Goal: Task Accomplishment & Management: Use online tool/utility

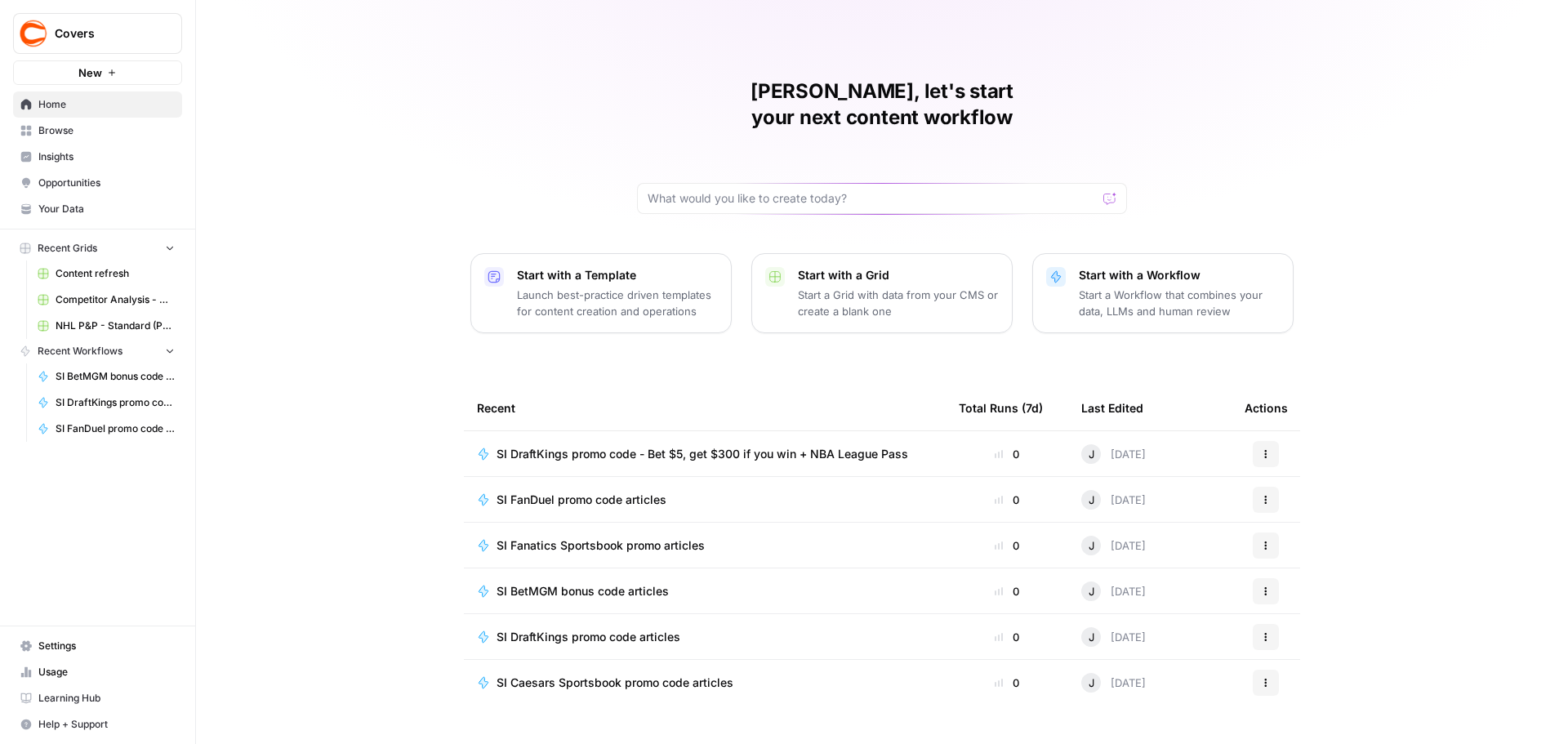
click at [593, 492] on span "SI FanDuel promo code articles" at bounding box center [581, 499] width 170 height 16
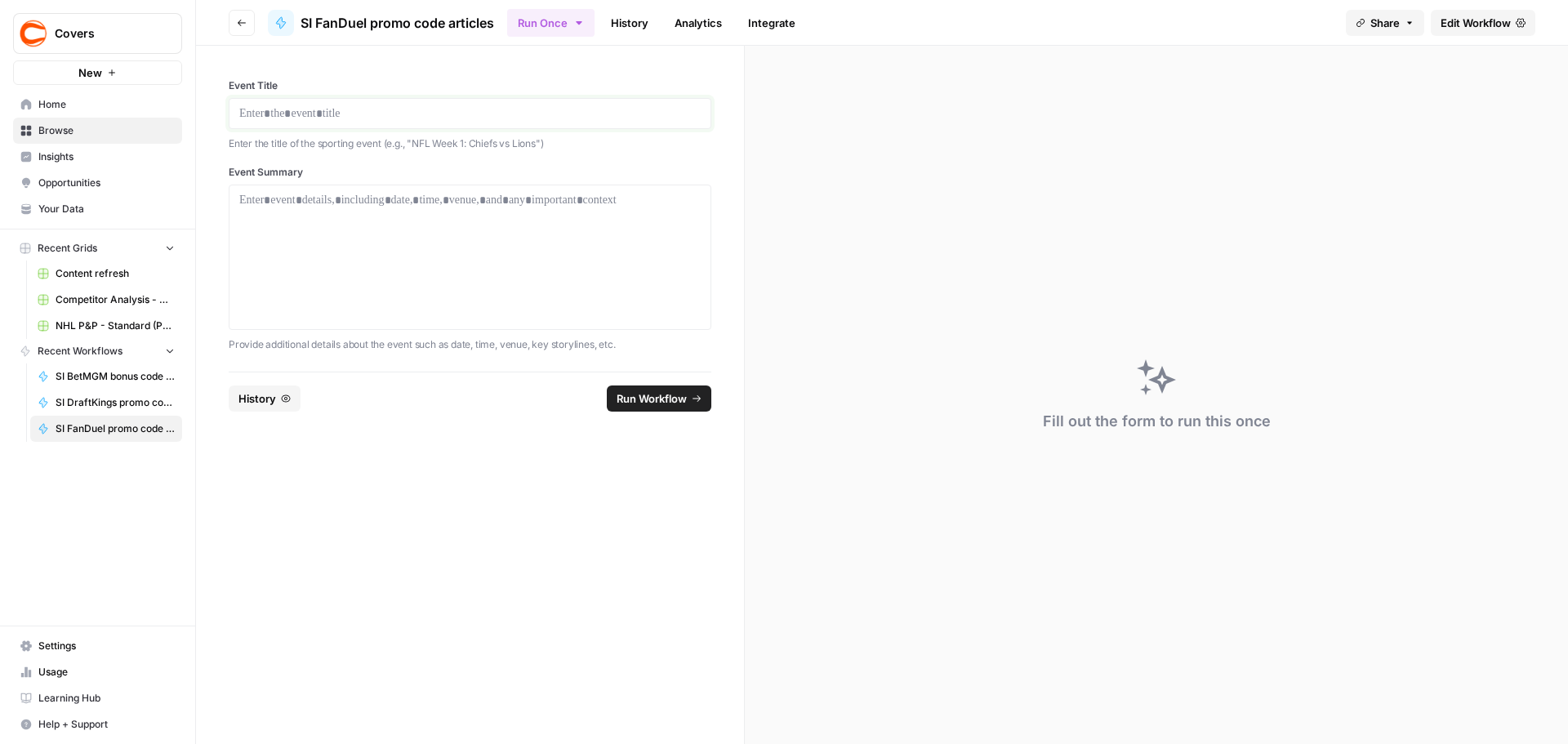
click at [400, 106] on p at bounding box center [469, 113] width 461 height 16
click at [381, 210] on div at bounding box center [469, 257] width 461 height 130
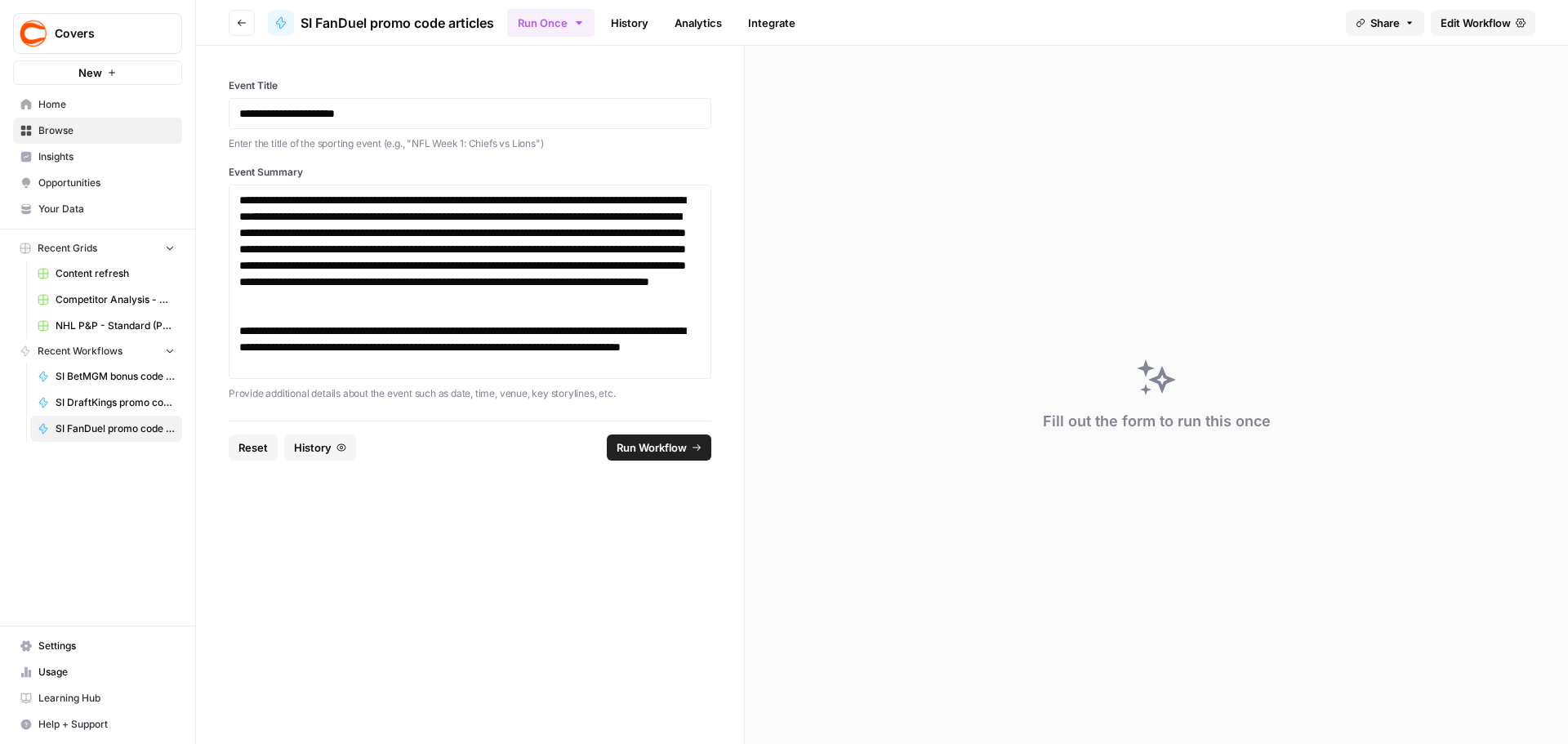
click at [648, 433] on footer "Reset History Run Workflow" at bounding box center [470, 447] width 483 height 53
click at [654, 440] on span "Run Workflow" at bounding box center [651, 447] width 70 height 16
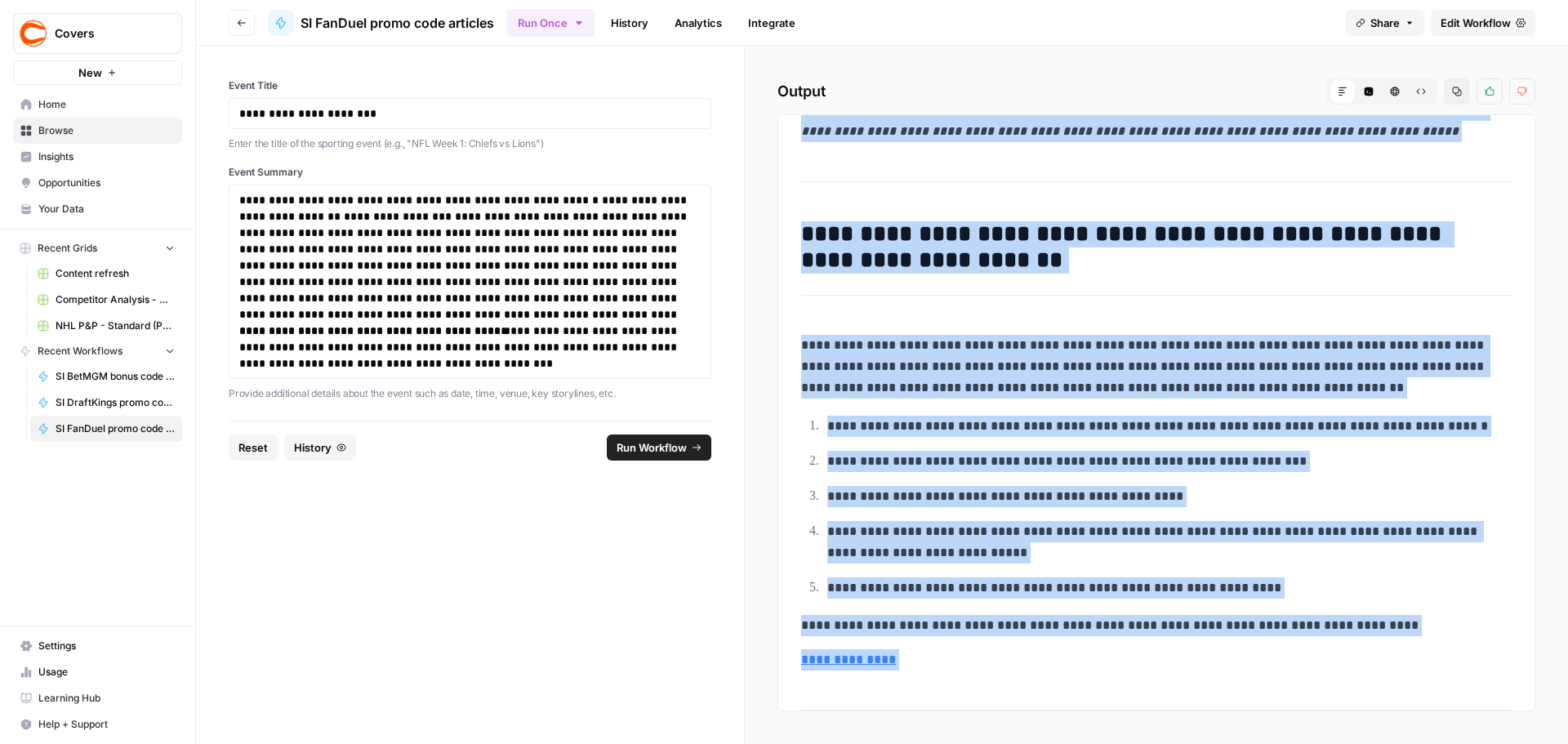
scroll to position [1220, 0]
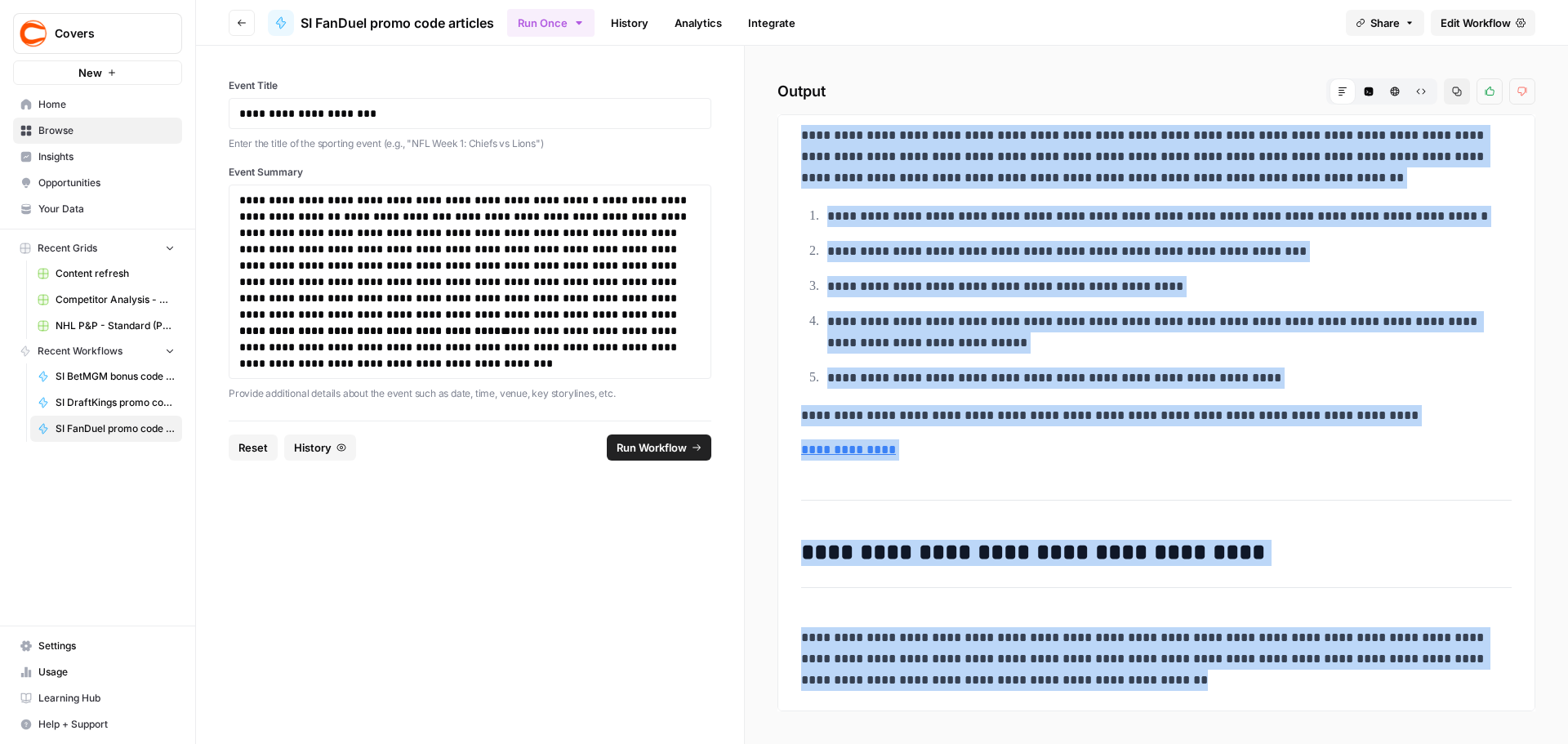
drag, startPoint x: 803, startPoint y: 146, endPoint x: 1205, endPoint y: 712, distance: 694.2
click at [1205, 712] on div "**********" at bounding box center [1156, 395] width 823 height 699
copy div "**********"
click at [1464, 27] on span "Edit Workflow" at bounding box center [1475, 22] width 70 height 16
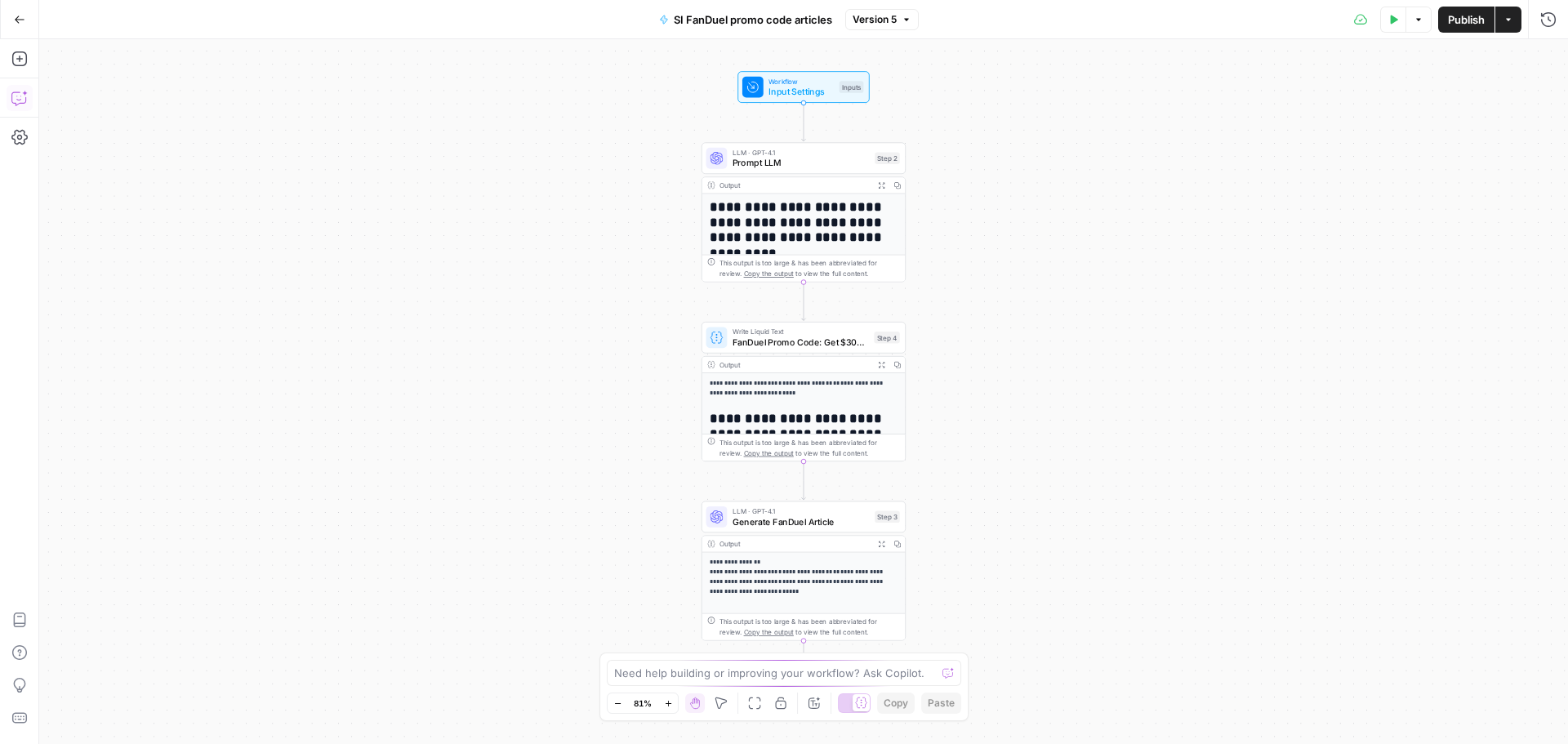
click at [17, 100] on icon "button" at bounding box center [19, 98] width 16 height 16
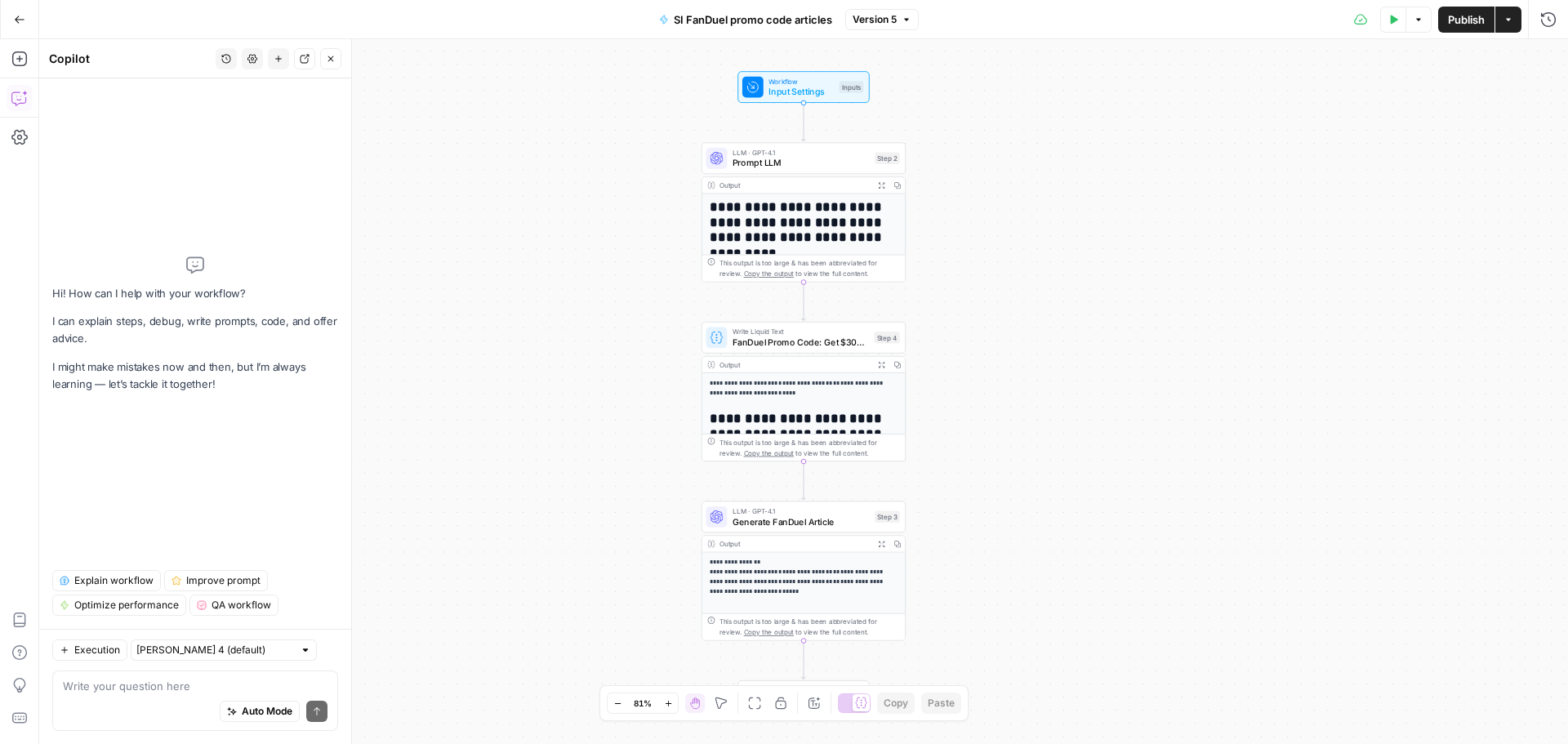
click at [130, 688] on textarea at bounding box center [195, 686] width 265 height 16
type textarea "U"
type textarea "D"
click at [801, 419] on h1 "**********" at bounding box center [798, 442] width 177 height 62
click at [188, 683] on textarea at bounding box center [195, 686] width 265 height 16
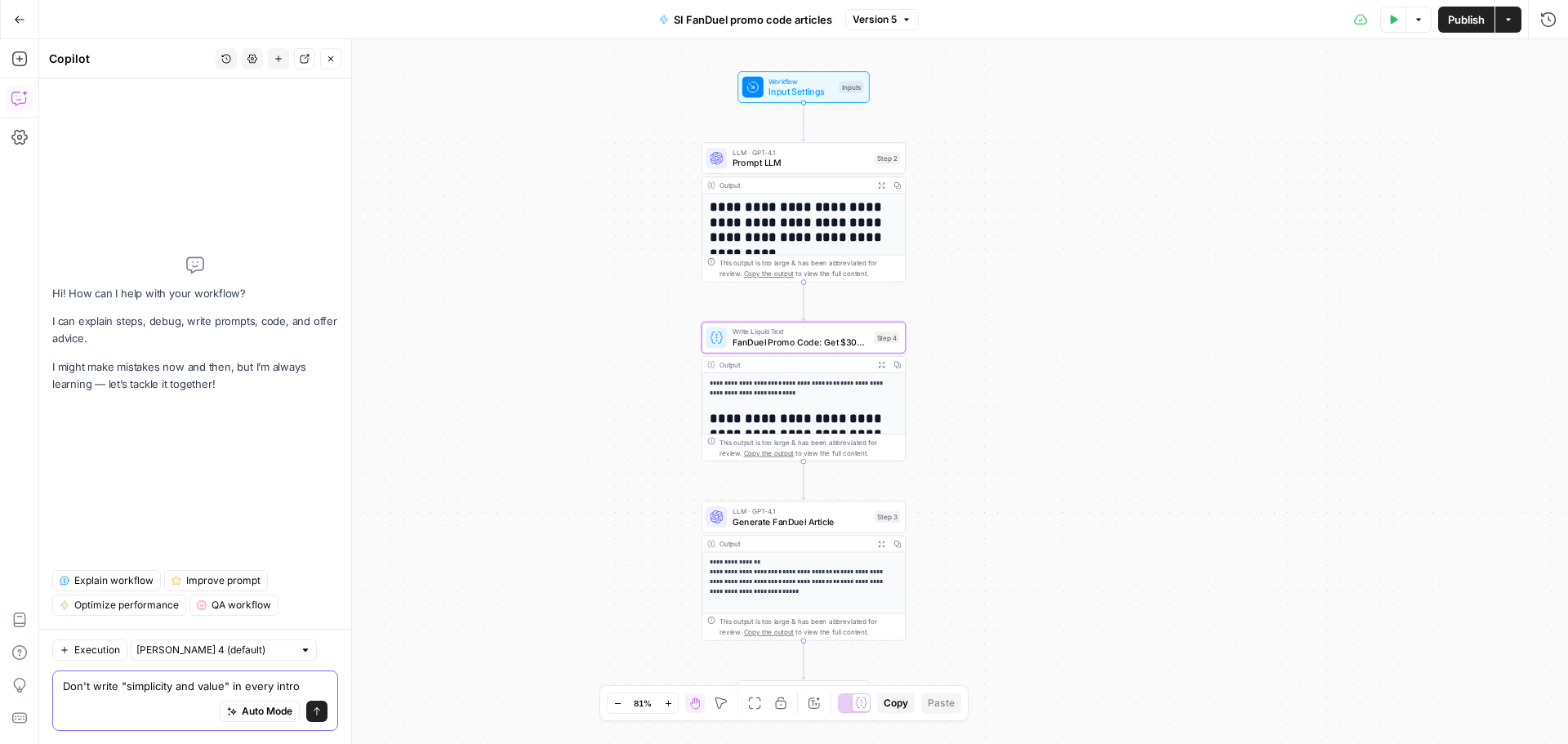
type textarea "Don't write "simplicity and value" in every intro."
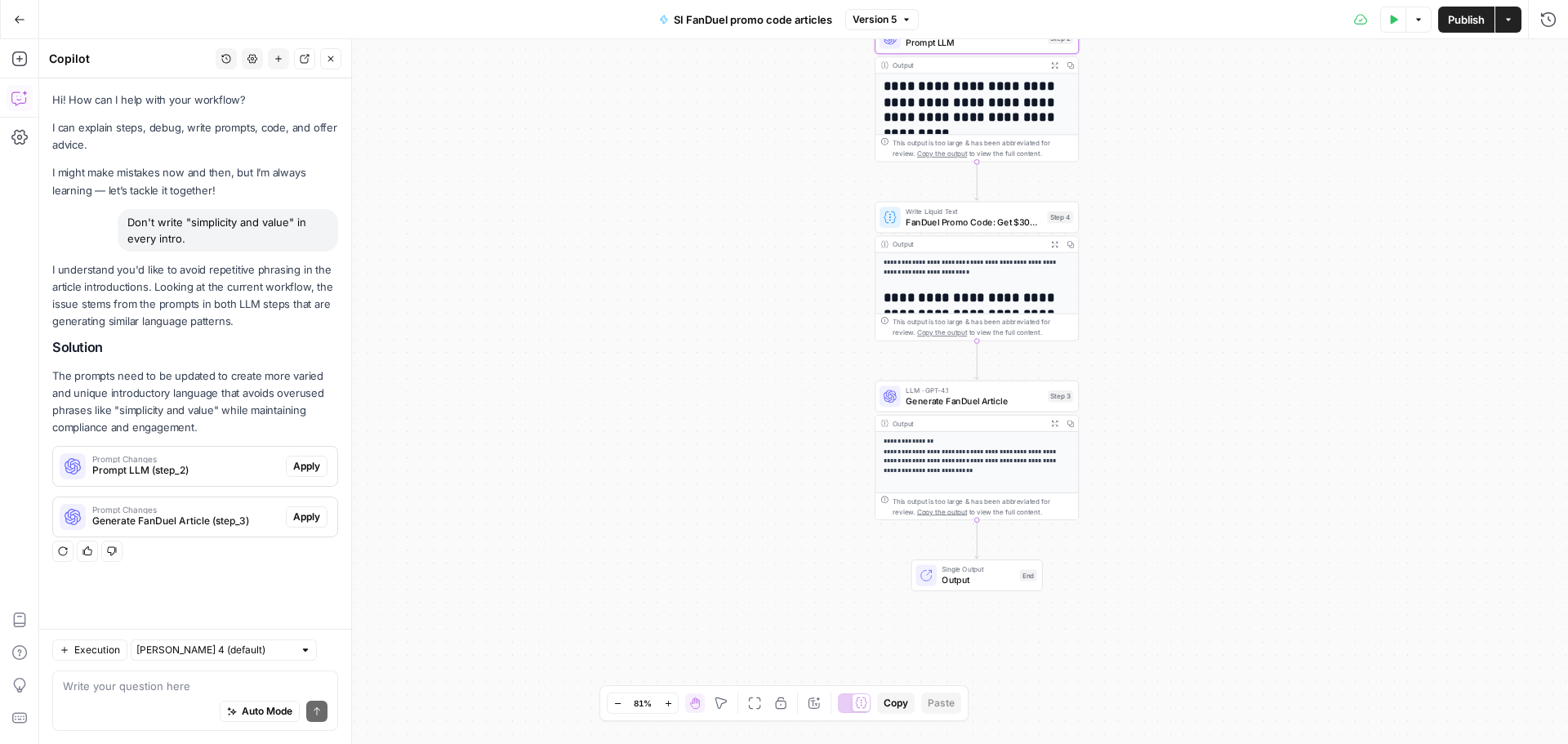
click at [308, 470] on span "Apply" at bounding box center [306, 466] width 27 height 14
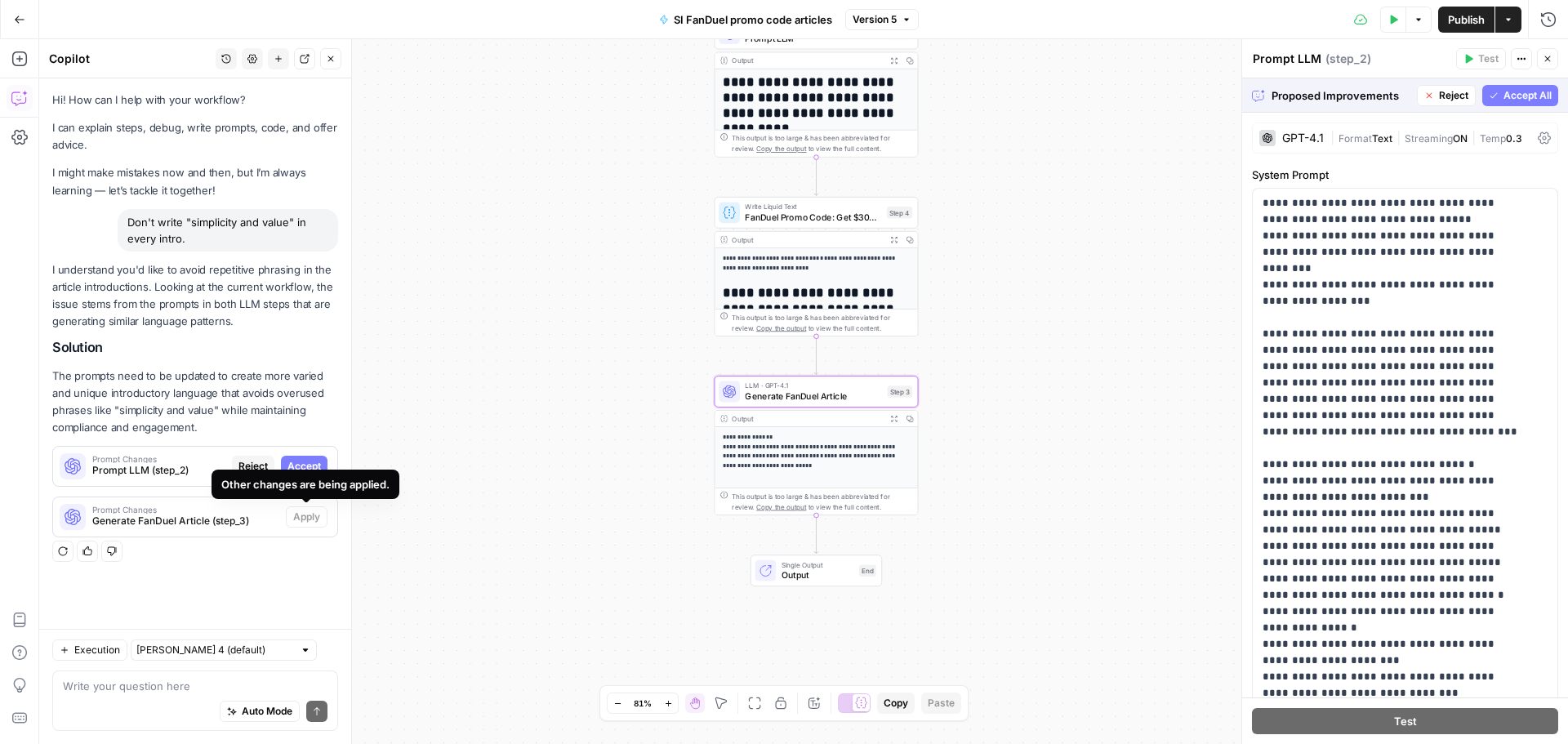
click at [313, 479] on div "Other changes are being applied." at bounding box center [305, 484] width 168 height 16
click at [313, 470] on div "Other changes are being applied." at bounding box center [305, 484] width 188 height 29
click at [318, 463] on span "Accept" at bounding box center [305, 466] width 34 height 14
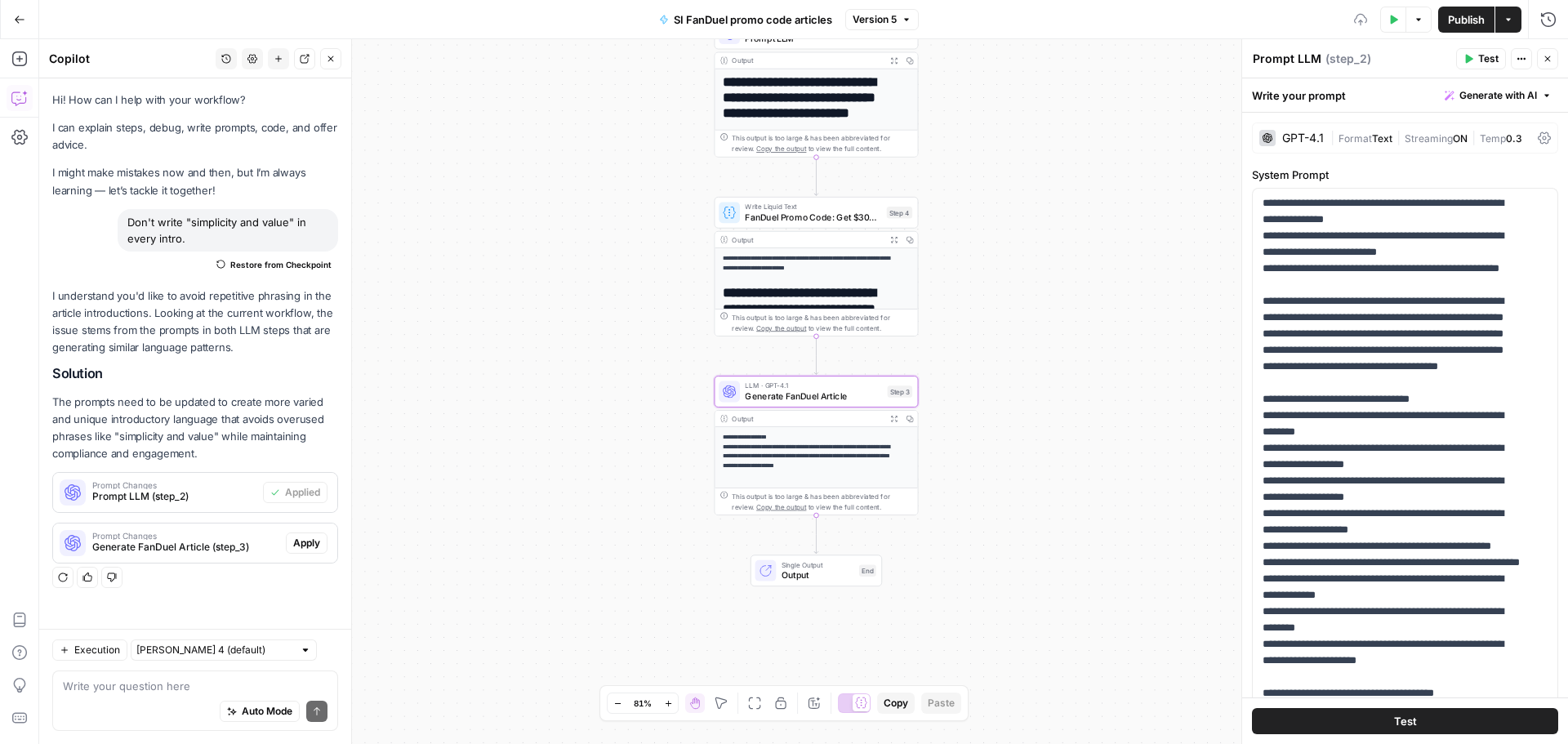
click at [320, 539] on button "Apply" at bounding box center [307, 543] width 42 height 21
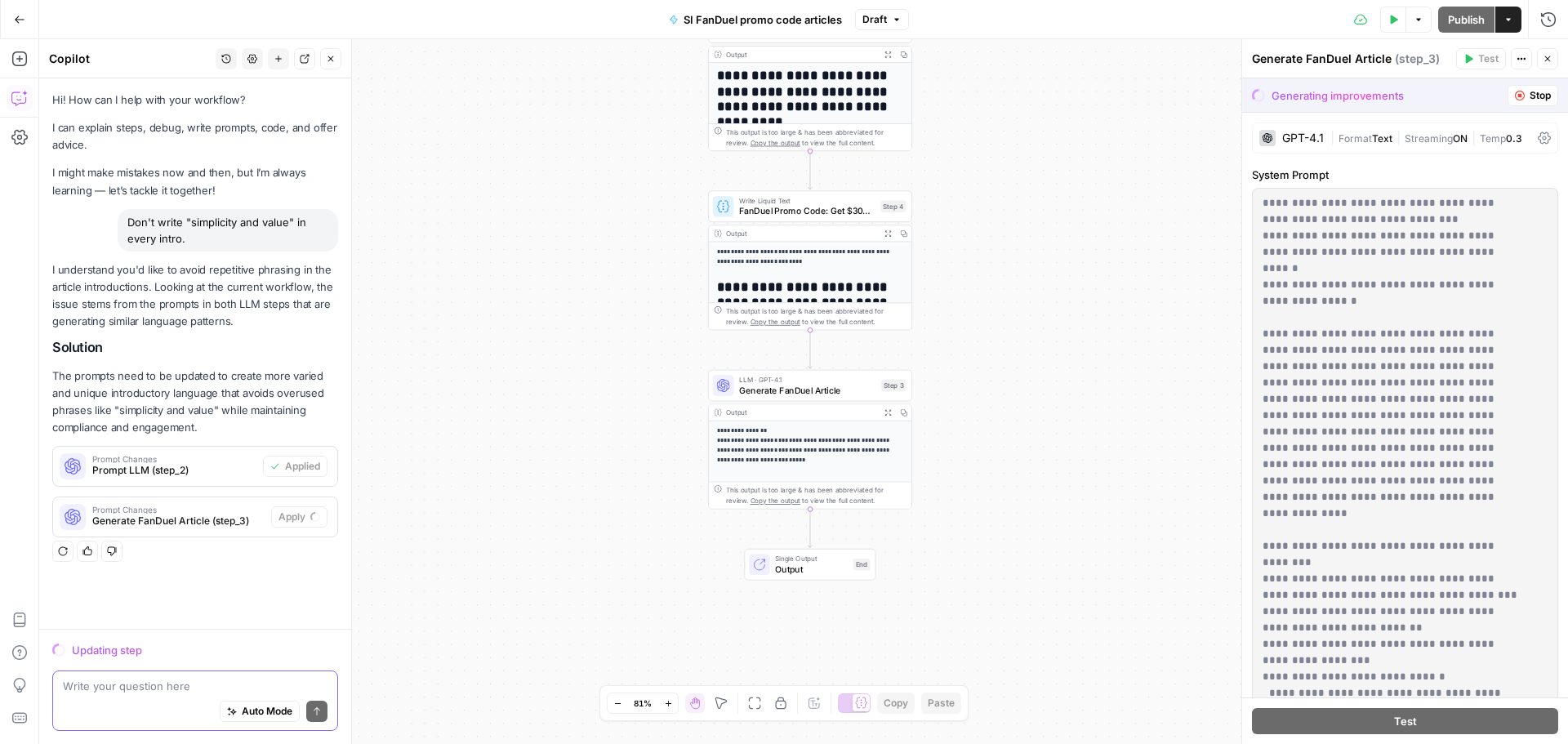
click at [176, 678] on textarea at bounding box center [195, 686] width 265 height 16
type textarea "d"
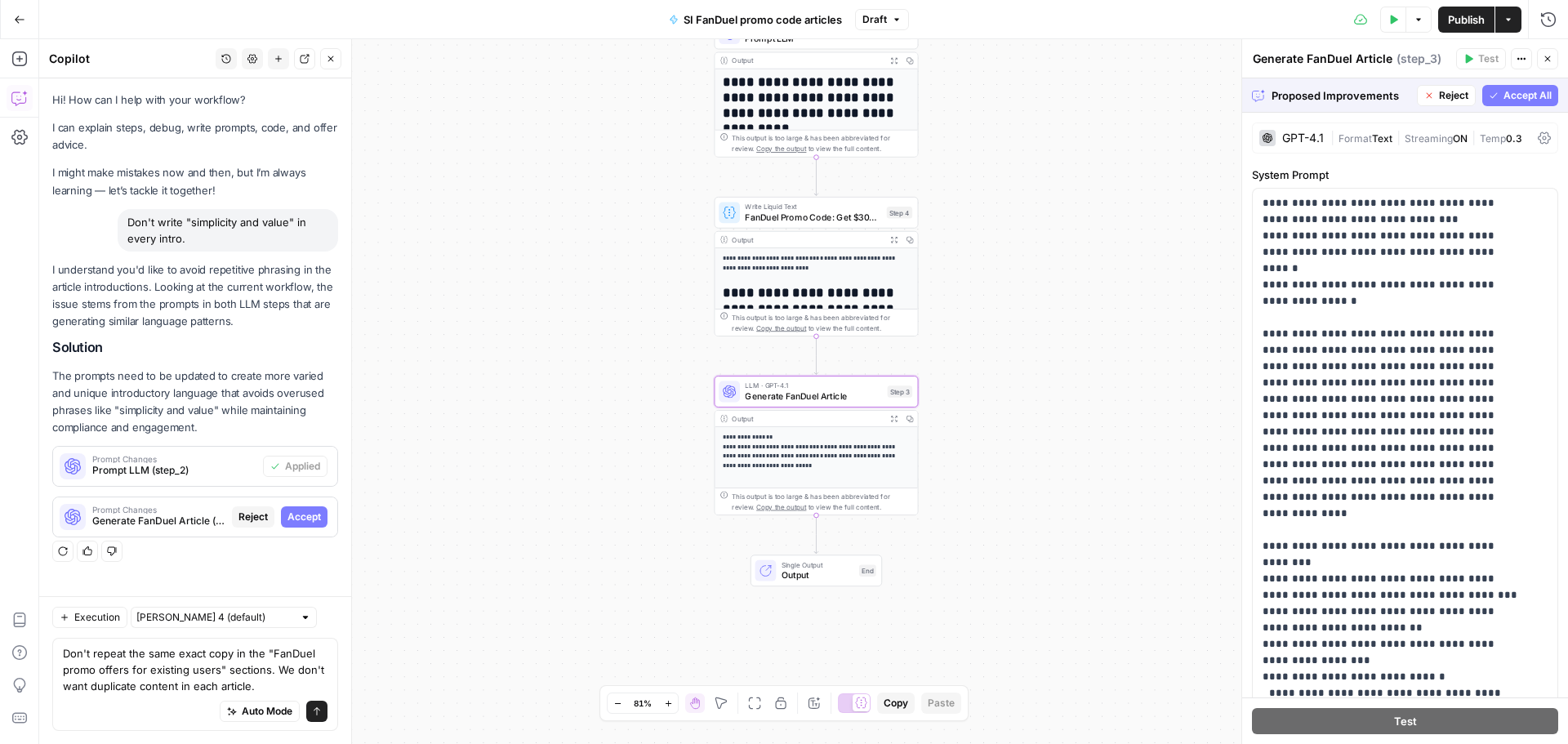
click at [316, 516] on span "Accept" at bounding box center [305, 517] width 34 height 14
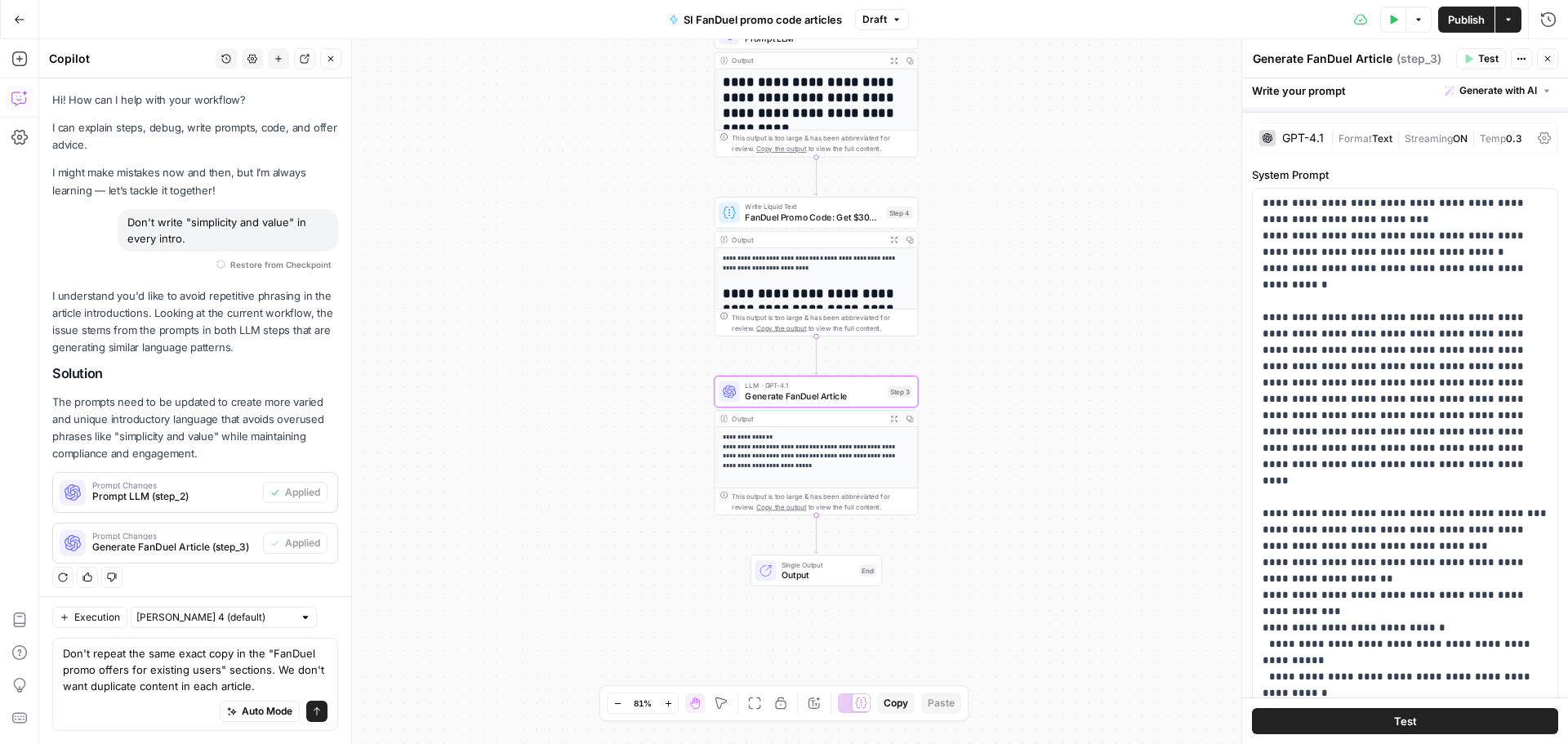
scroll to position [7, 0]
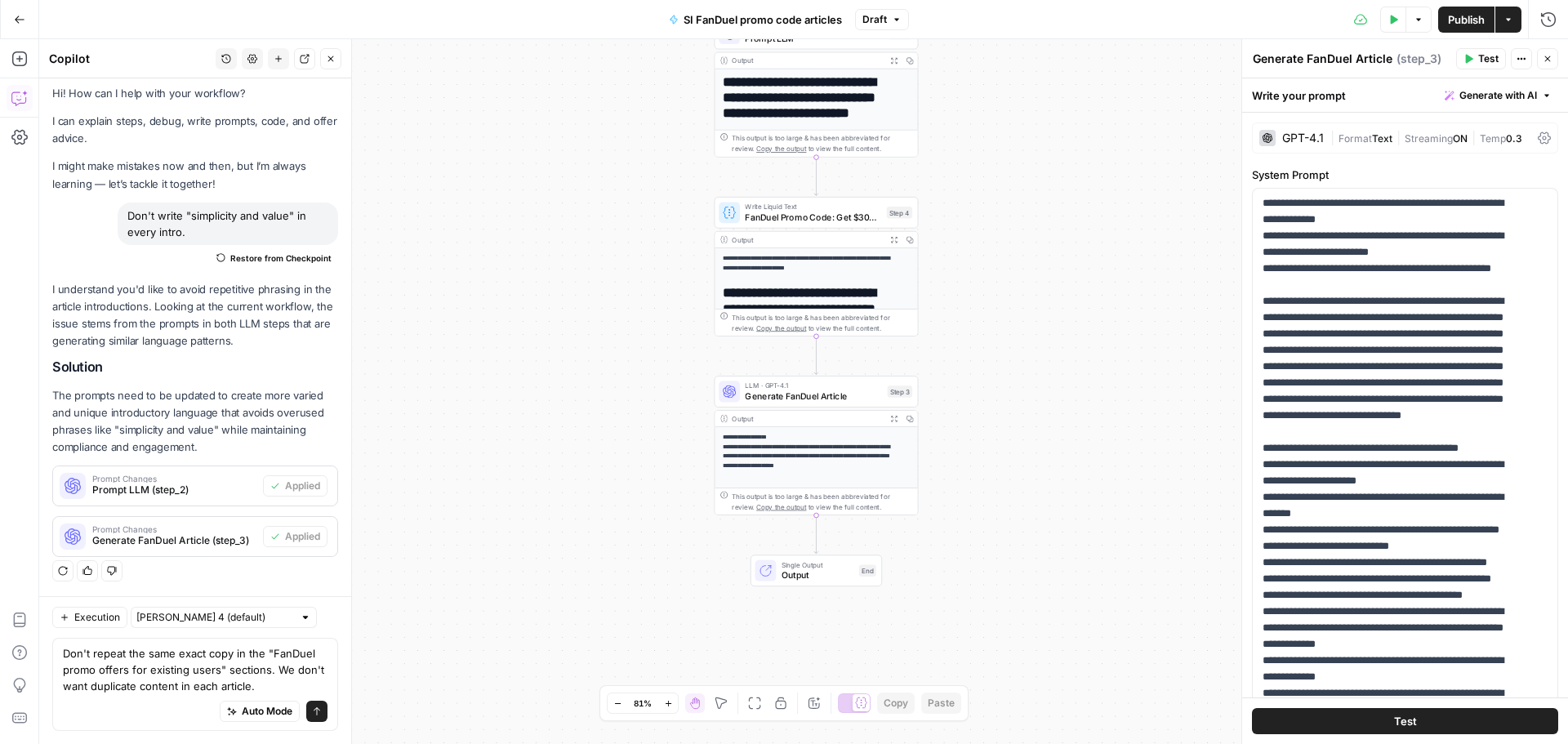
click at [1368, 724] on button "Test" at bounding box center [1405, 721] width 306 height 26
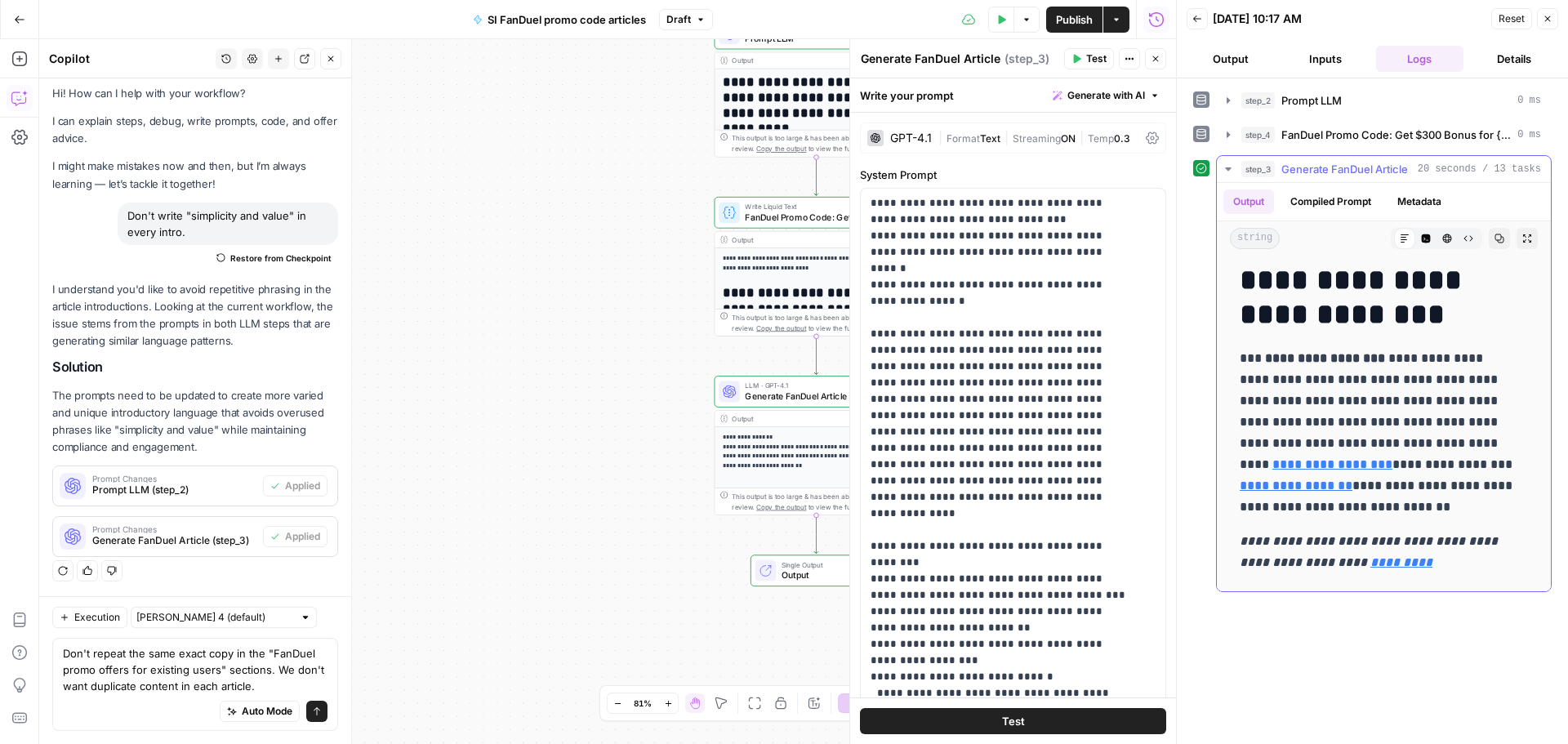
scroll to position [408, 0]
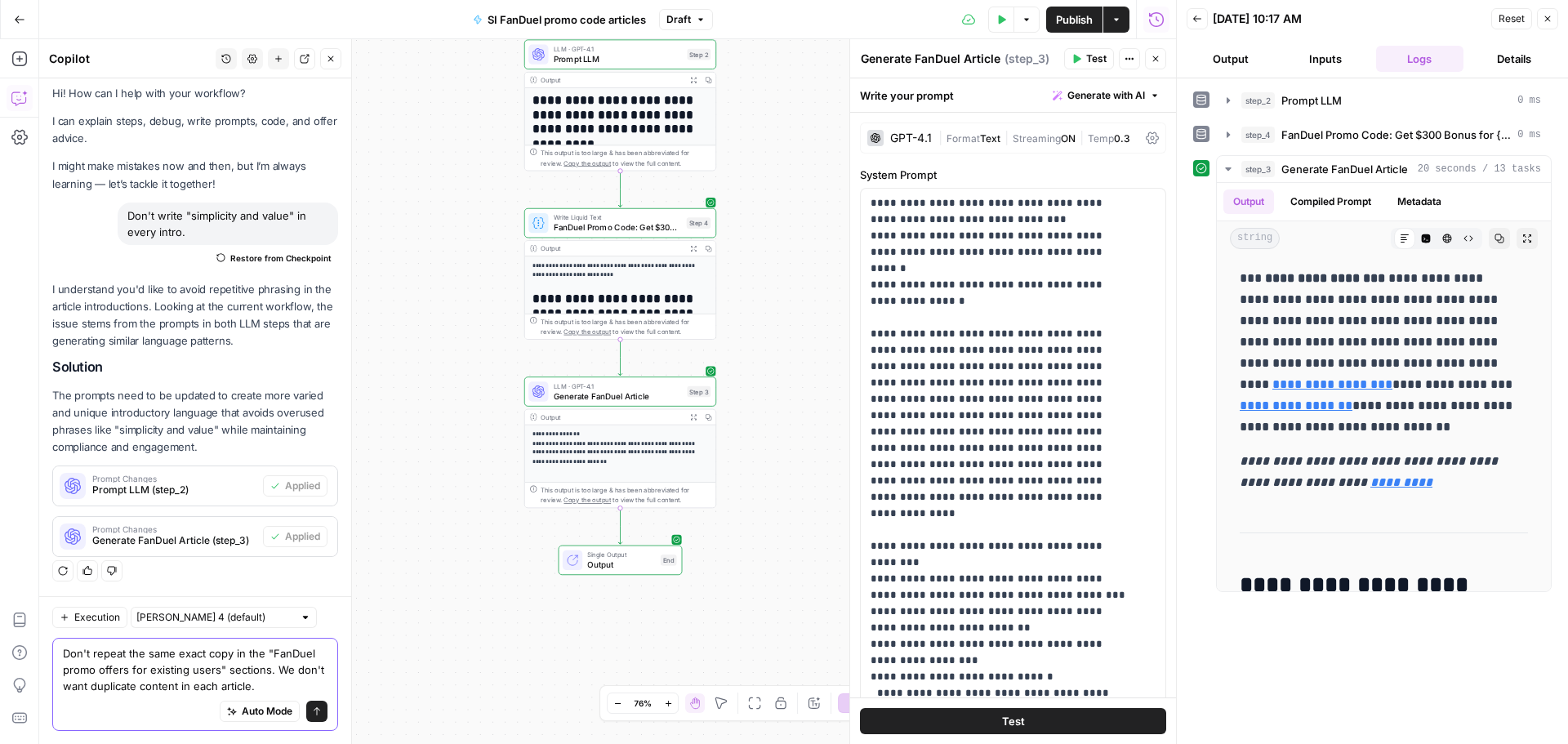
click at [238, 666] on textarea "Don't repeat the same exact copy in the "FanDuel promo offers for existing user…" at bounding box center [195, 670] width 265 height 49
click at [181, 217] on div "Don't write "simplicity and value" in every intro." at bounding box center [228, 224] width 220 height 42
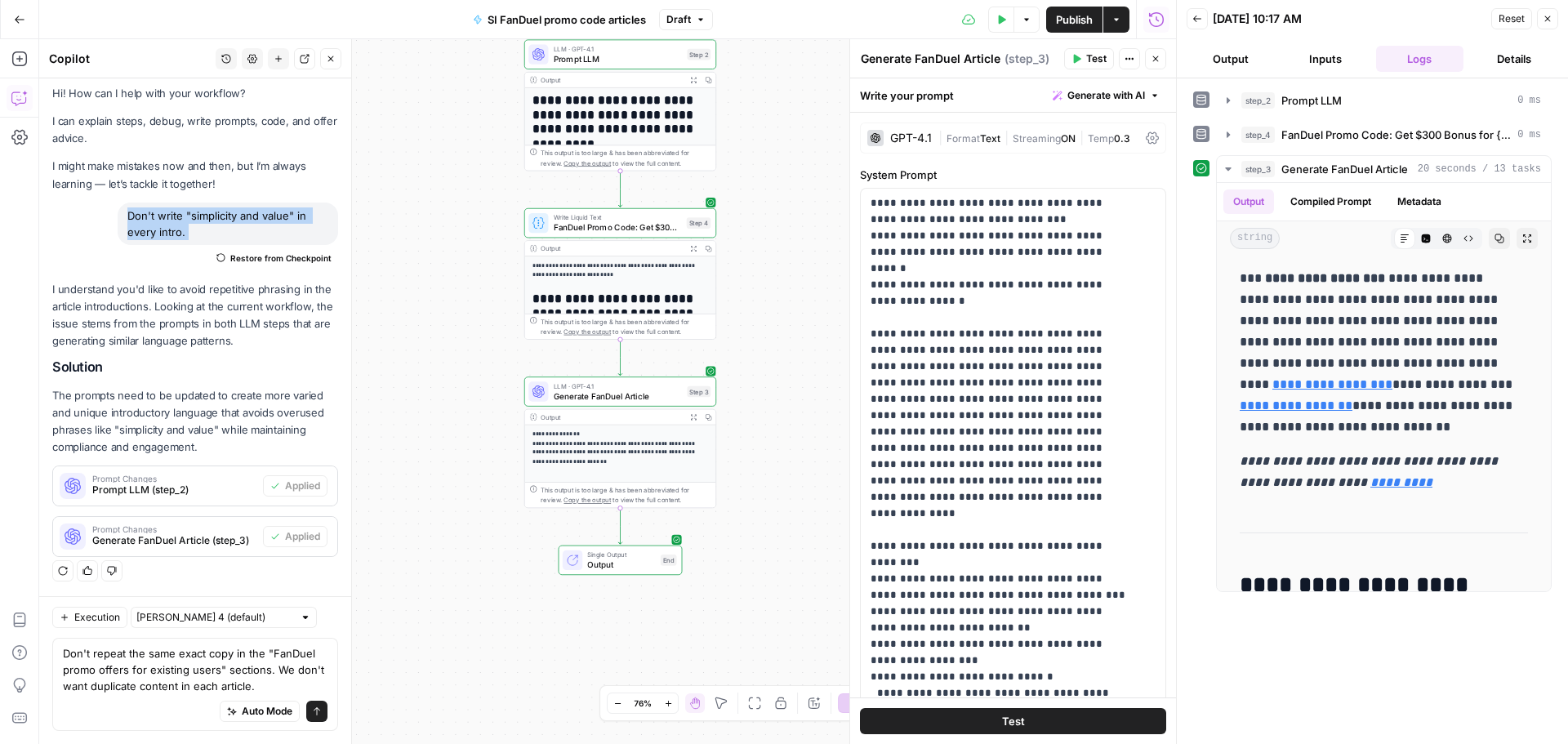
click at [181, 217] on div "Don't write "simplicity and value" in every intro." at bounding box center [228, 224] width 220 height 42
copy div "Don't write "simplicity and value" in every intro. Restore from [GEOGRAPHIC_DAT…"
click at [152, 662] on textarea "Don't repeat the same exact copy in the "FanDuel promo offers for existing user…" at bounding box center [195, 670] width 265 height 49
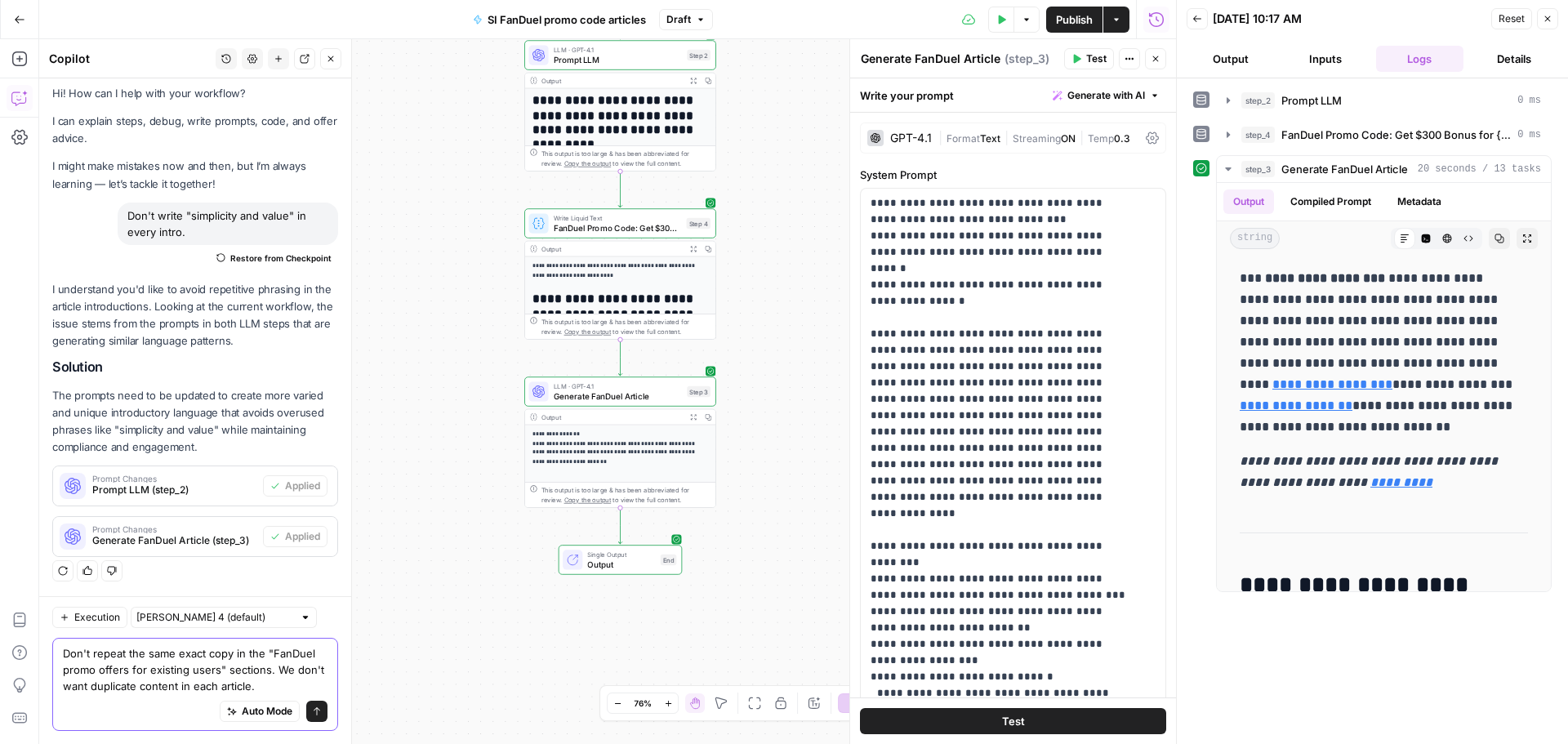
paste textarea "write "simplicity and value" in every intro."
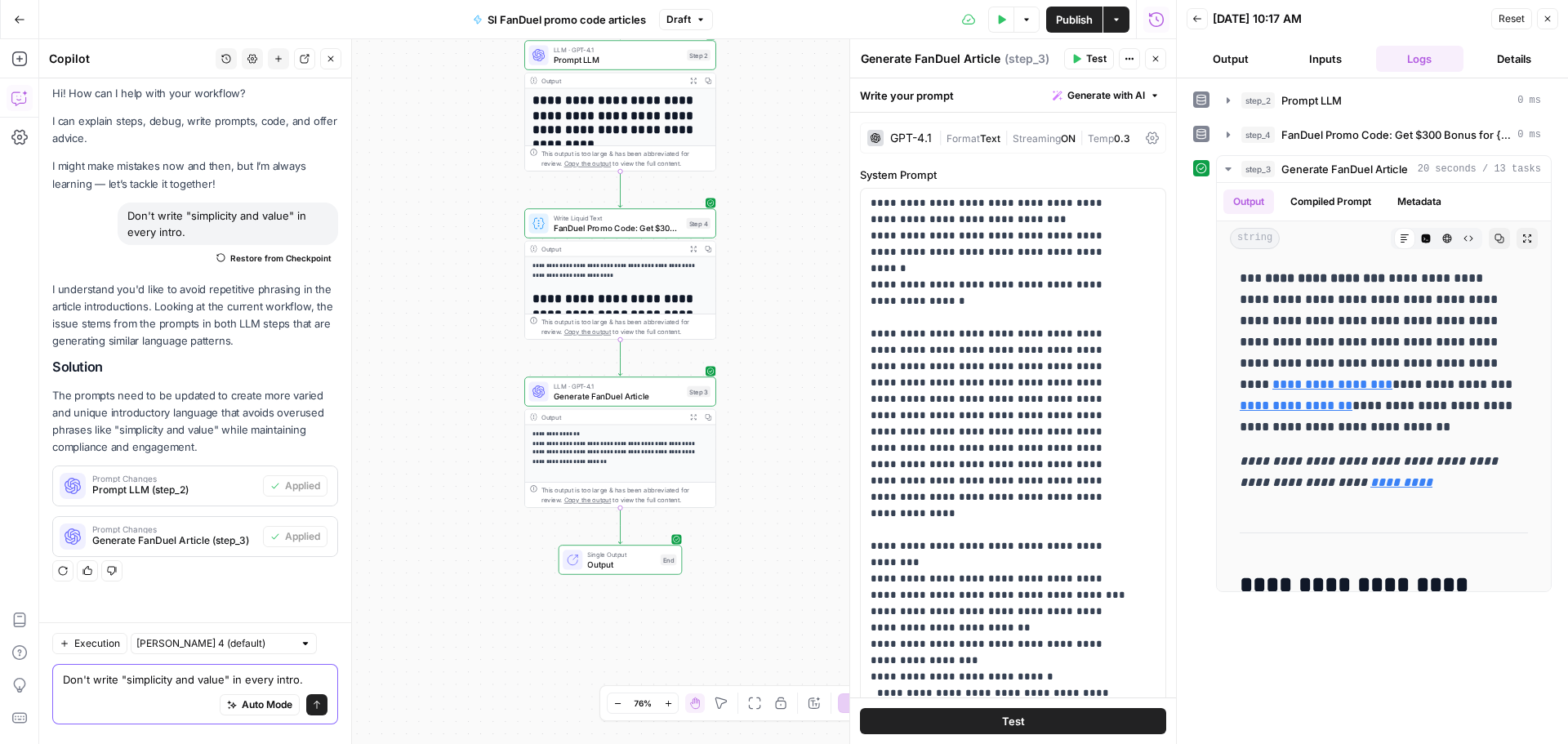
scroll to position [0, 0]
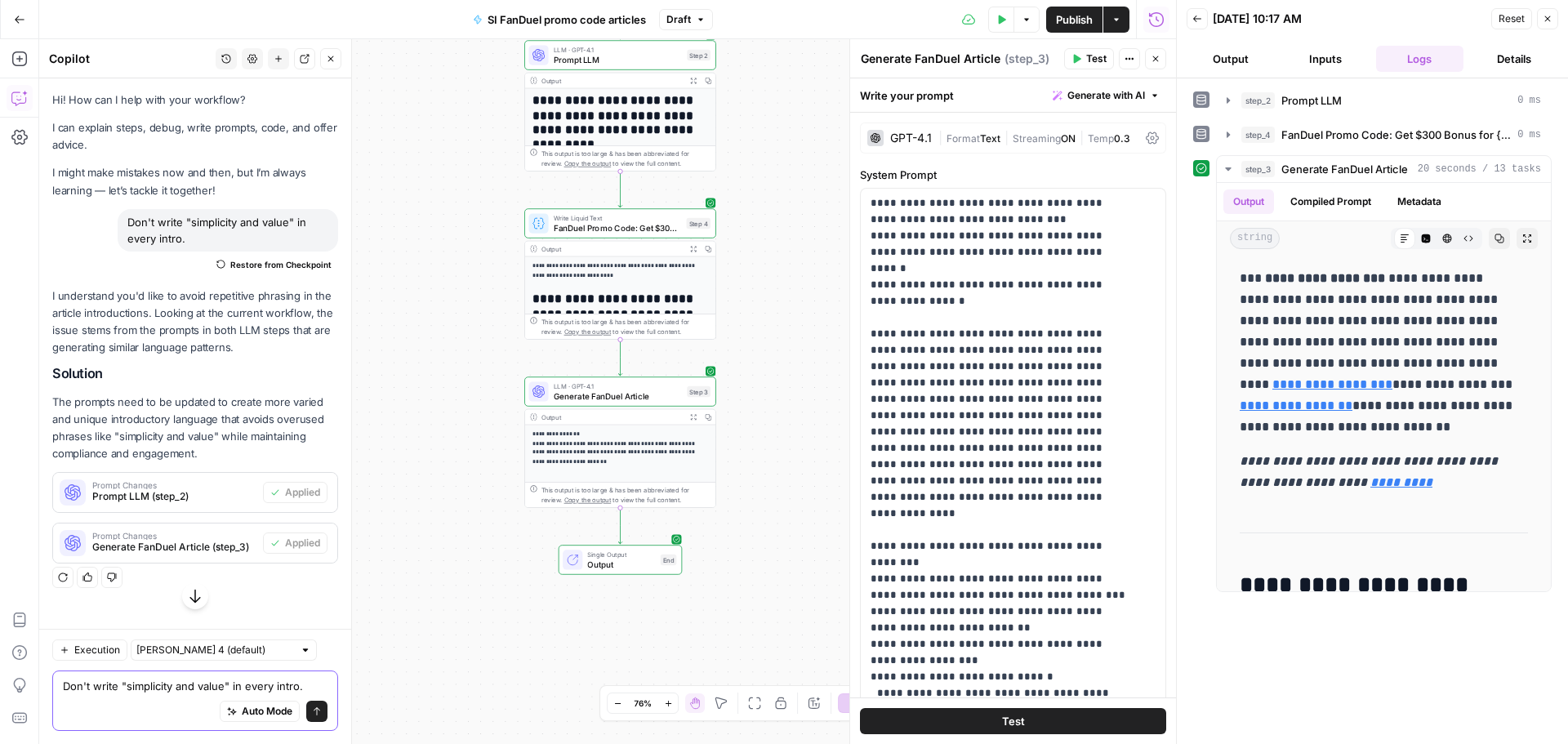
drag, startPoint x: 126, startPoint y: 688, endPoint x: 223, endPoint y: 691, distance: 97.0
click at [223, 691] on textarea "Don't write "simplicity and value" in every intro." at bounding box center [195, 686] width 265 height 16
type textarea "Don't write "Among the latest" in every intro."
click at [318, 711] on icon "submit" at bounding box center [317, 712] width 10 height 10
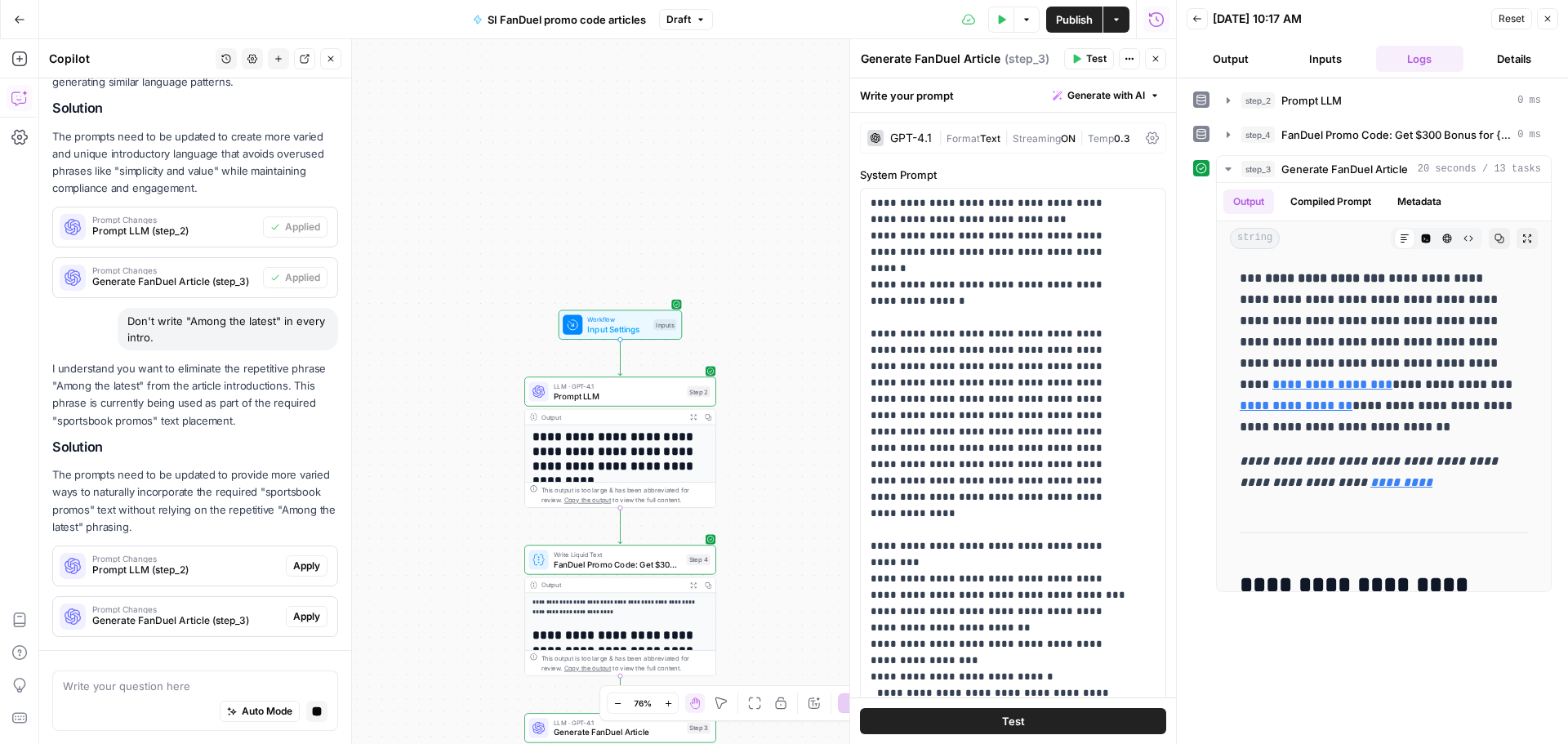
scroll to position [313, 0]
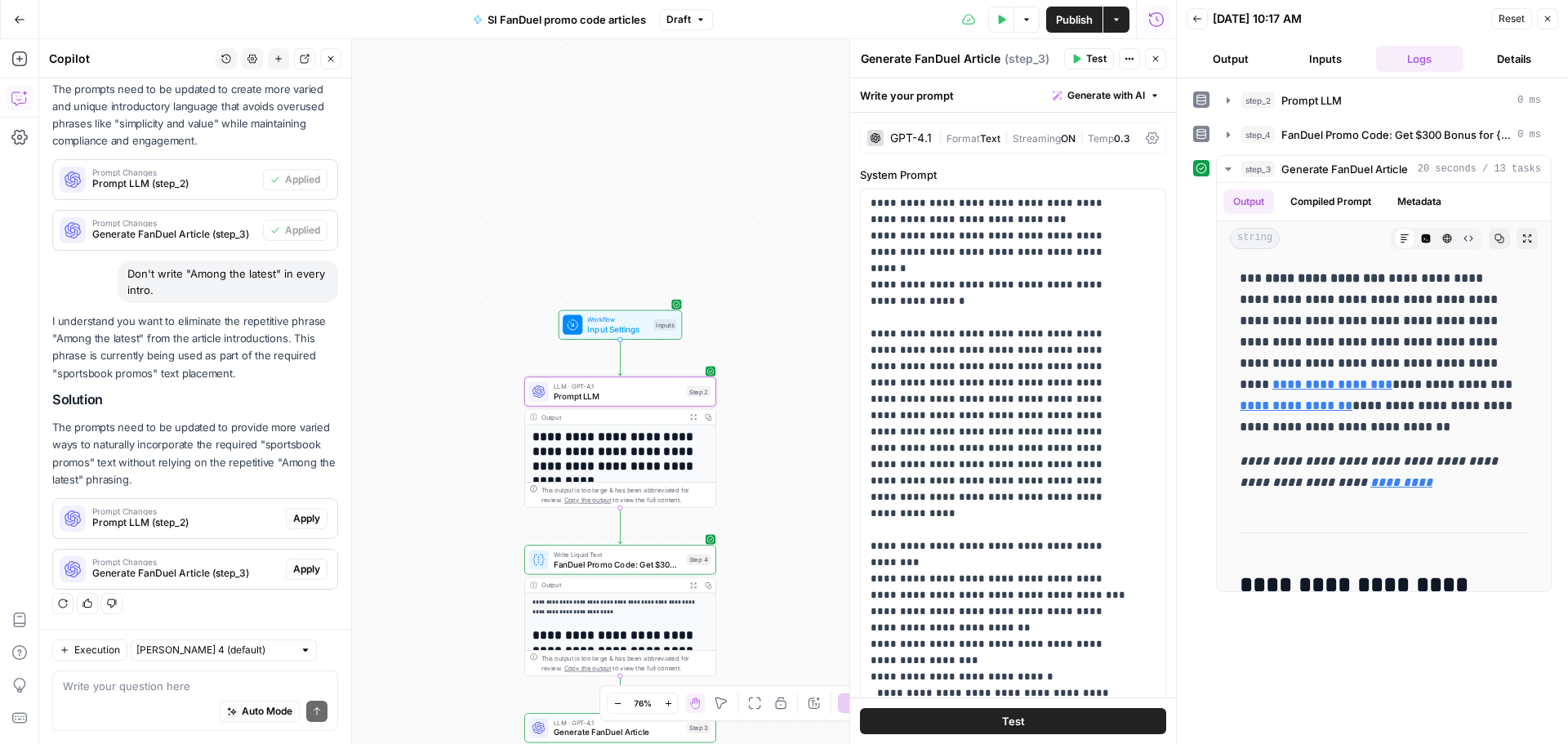
click at [293, 519] on span "Apply" at bounding box center [306, 518] width 27 height 14
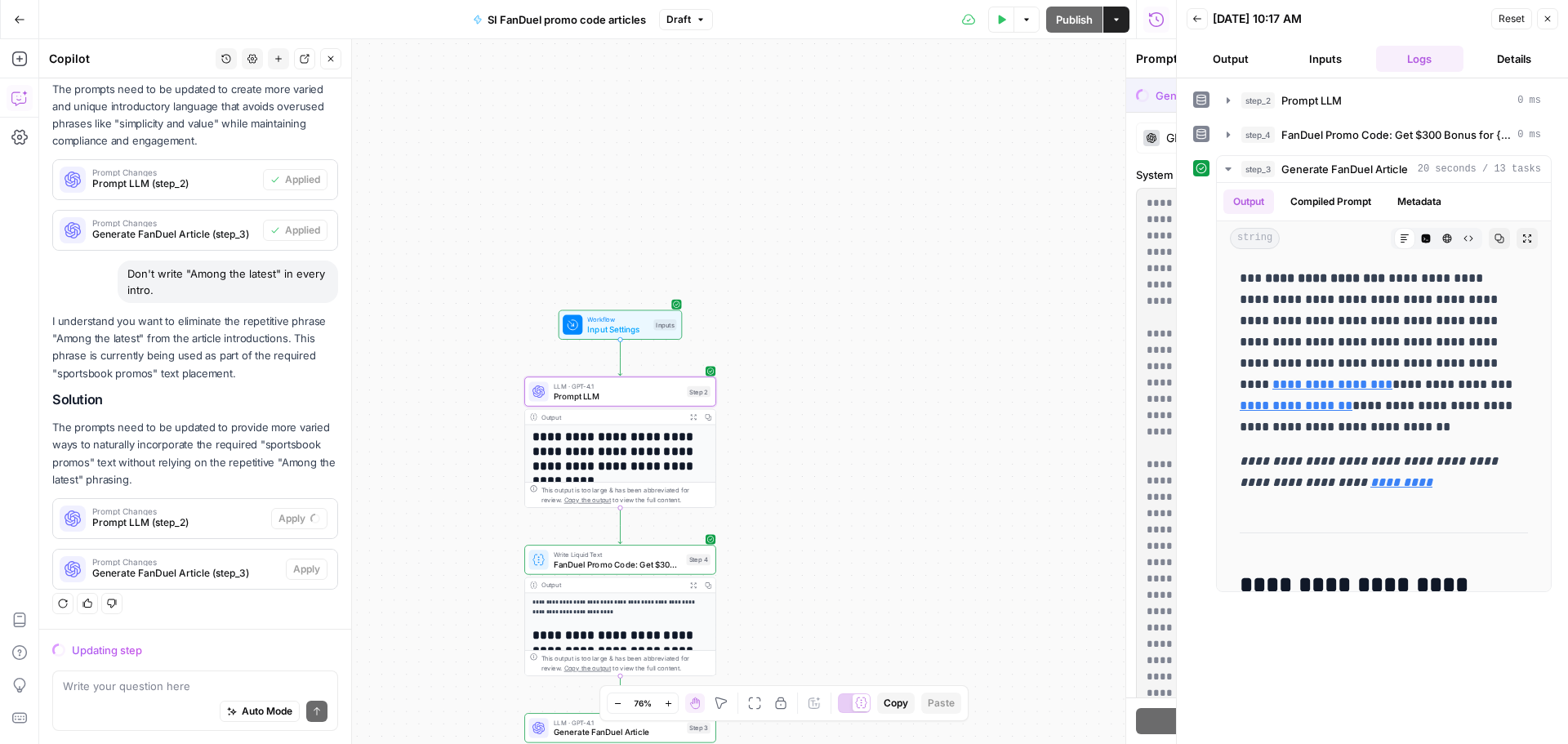
scroll to position [287, 0]
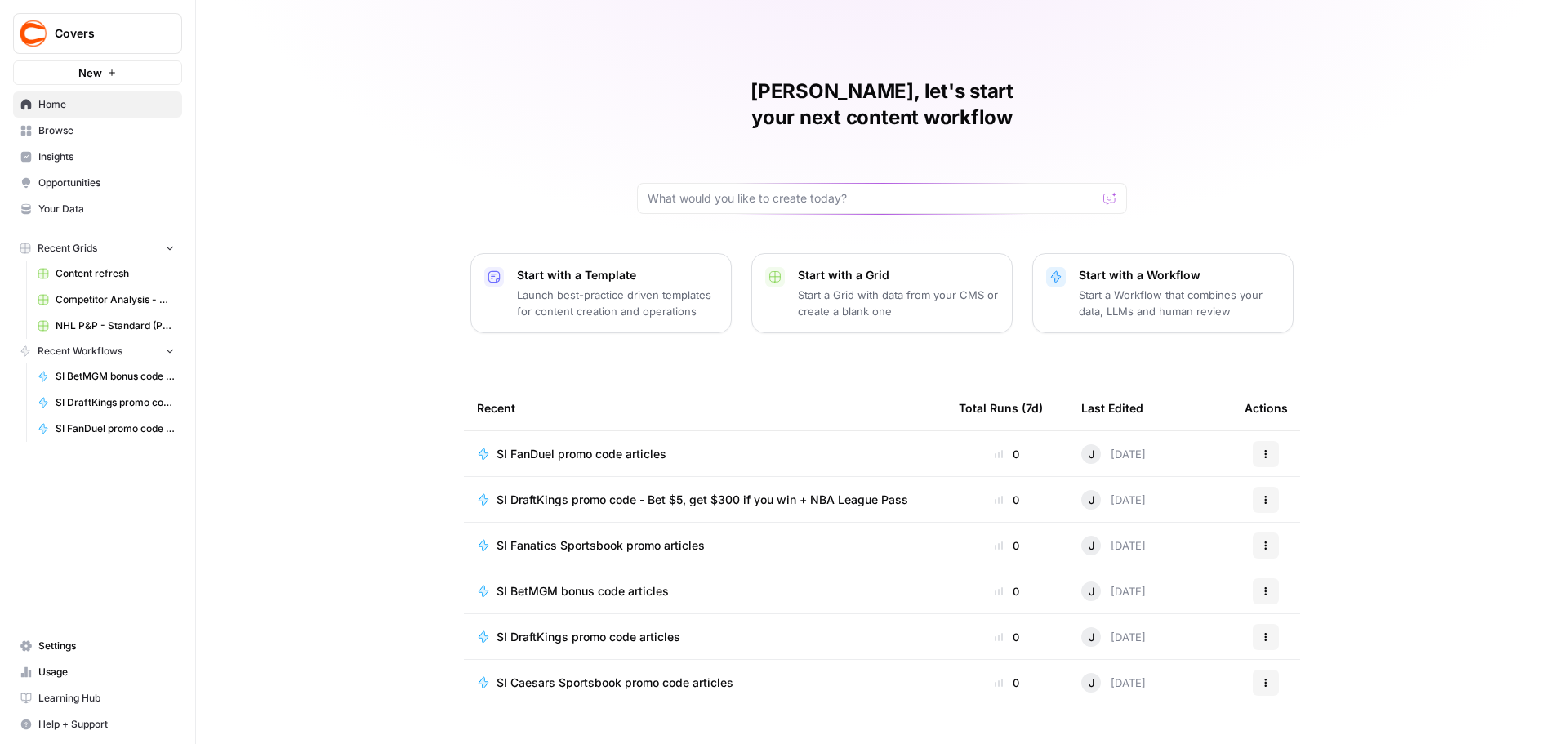
click at [67, 133] on span "Browse" at bounding box center [107, 130] width 136 height 14
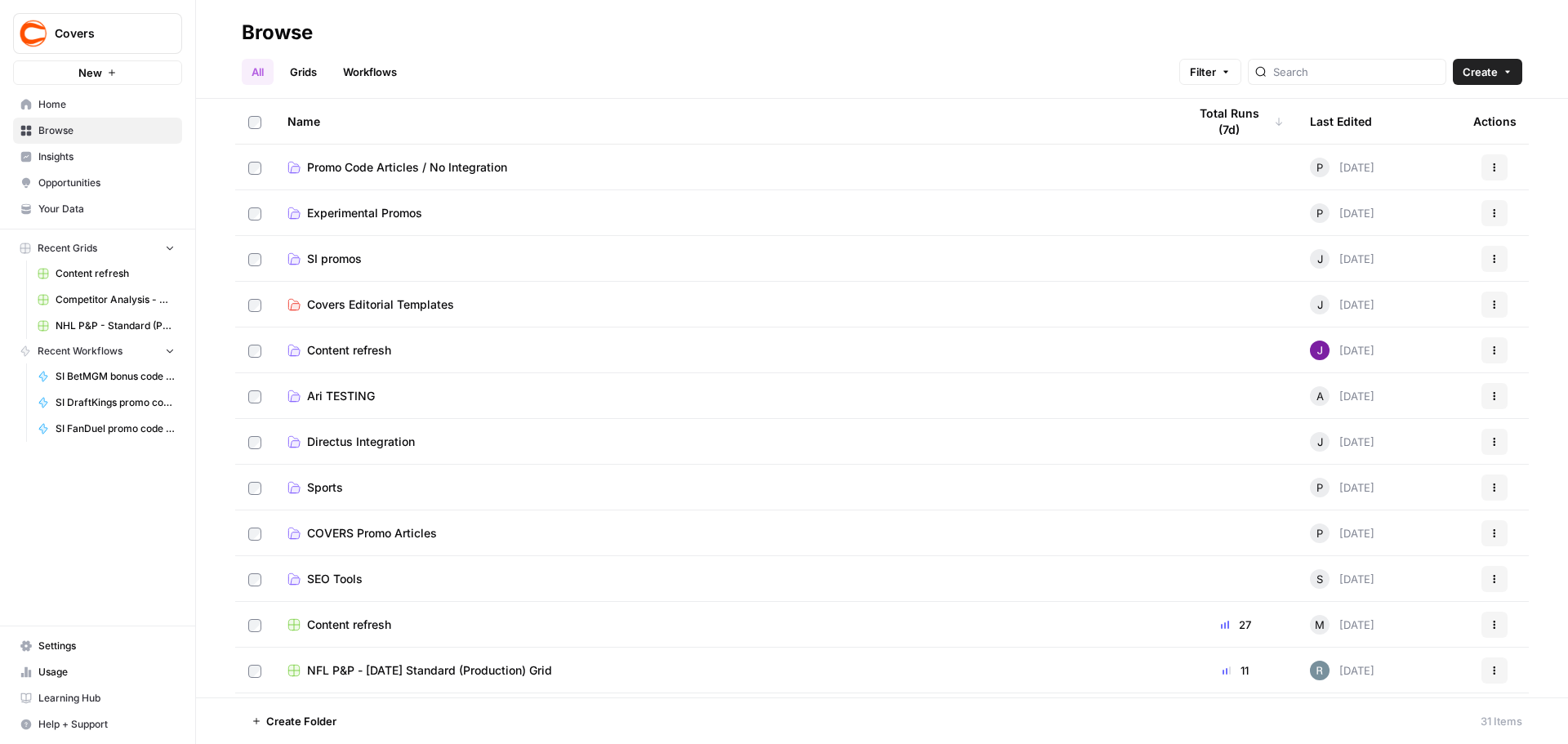
click at [339, 268] on td "SI promos" at bounding box center [724, 258] width 900 height 45
click at [345, 263] on span "SI promos" at bounding box center [334, 258] width 55 height 16
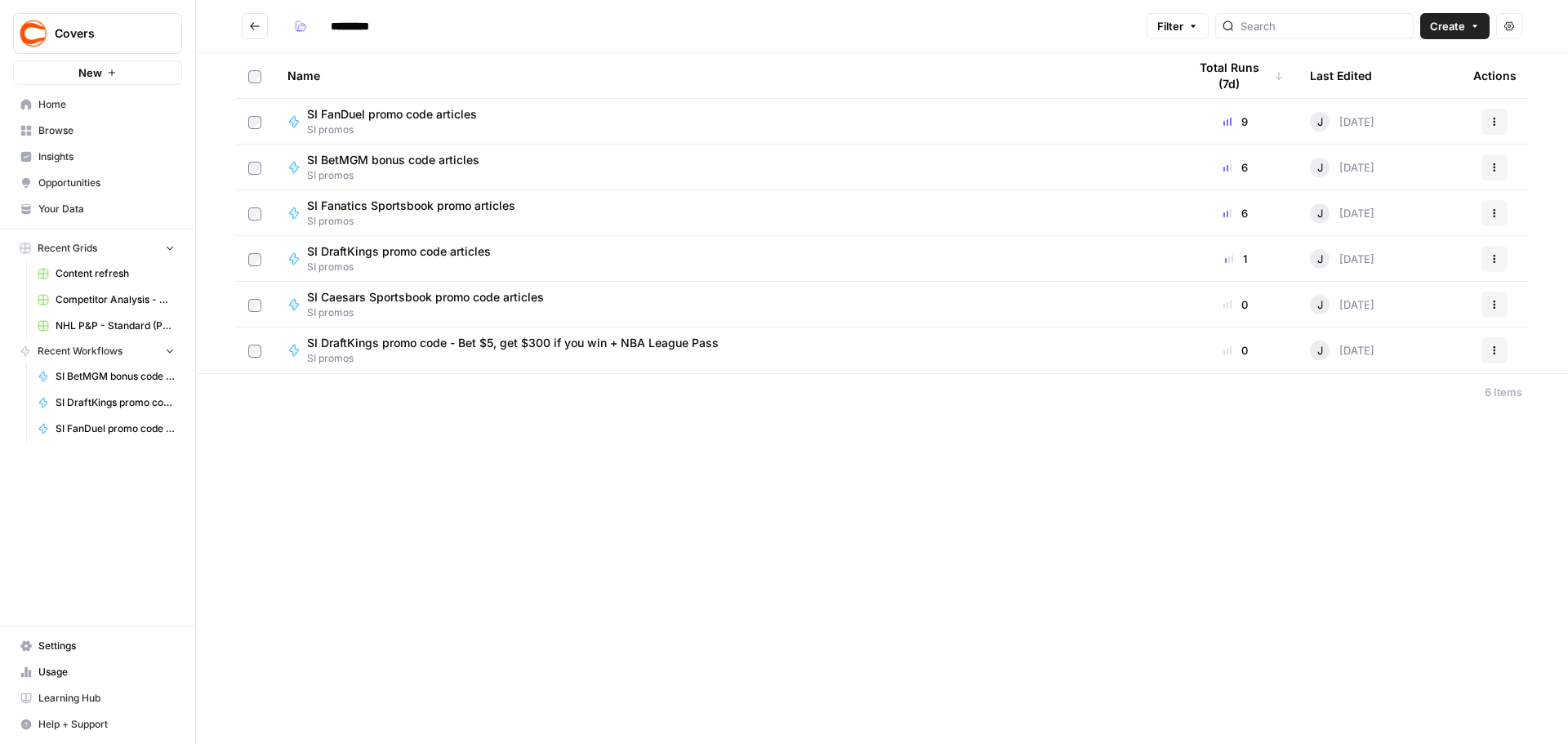
click at [456, 342] on span "SI DraftKings promo code - Bet $5, get $300 if you win + NBA League Pass" at bounding box center [512, 343] width 411 height 16
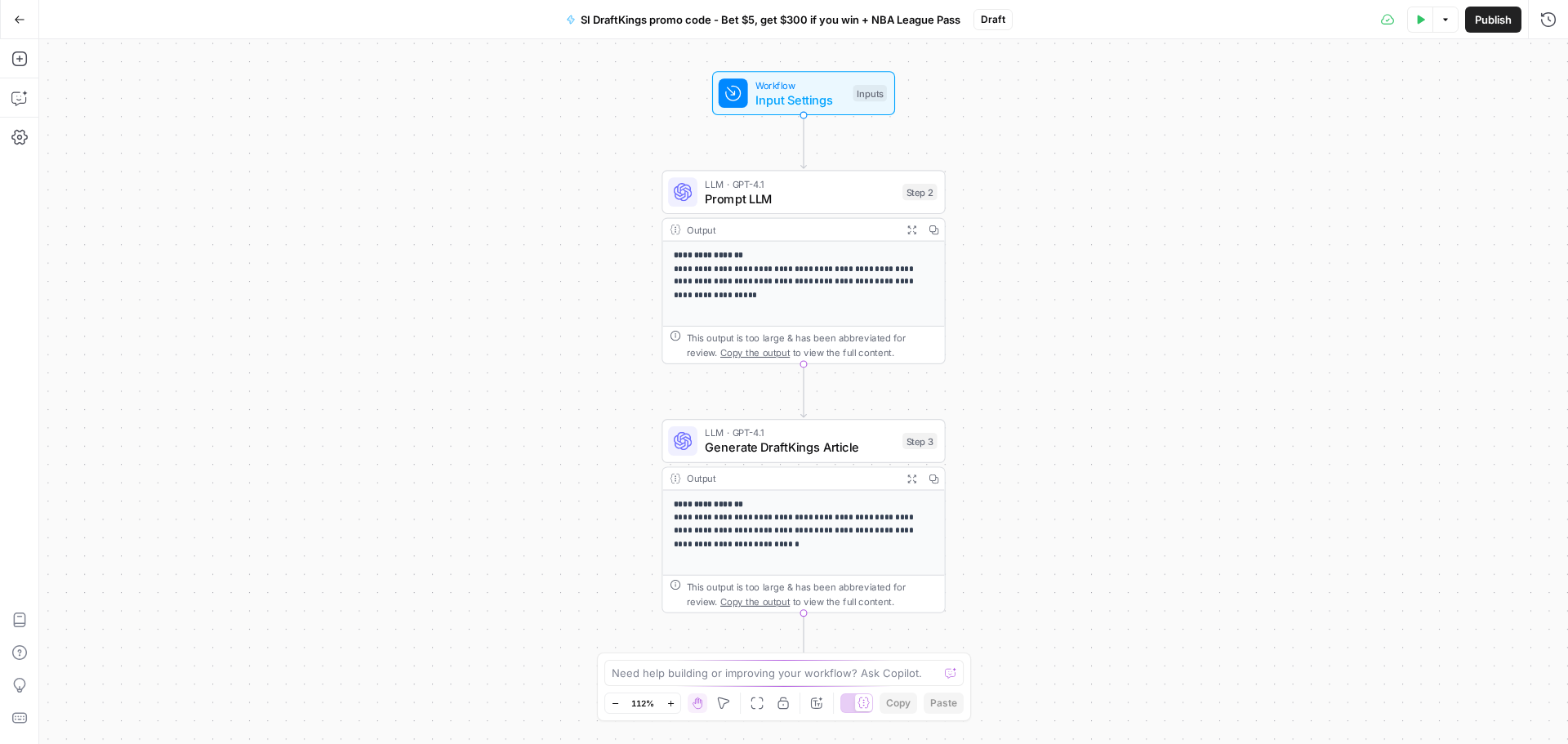
click at [1502, 21] on span "Publish" at bounding box center [1493, 19] width 37 height 16
click at [23, 16] on icon "button" at bounding box center [20, 20] width 12 height 12
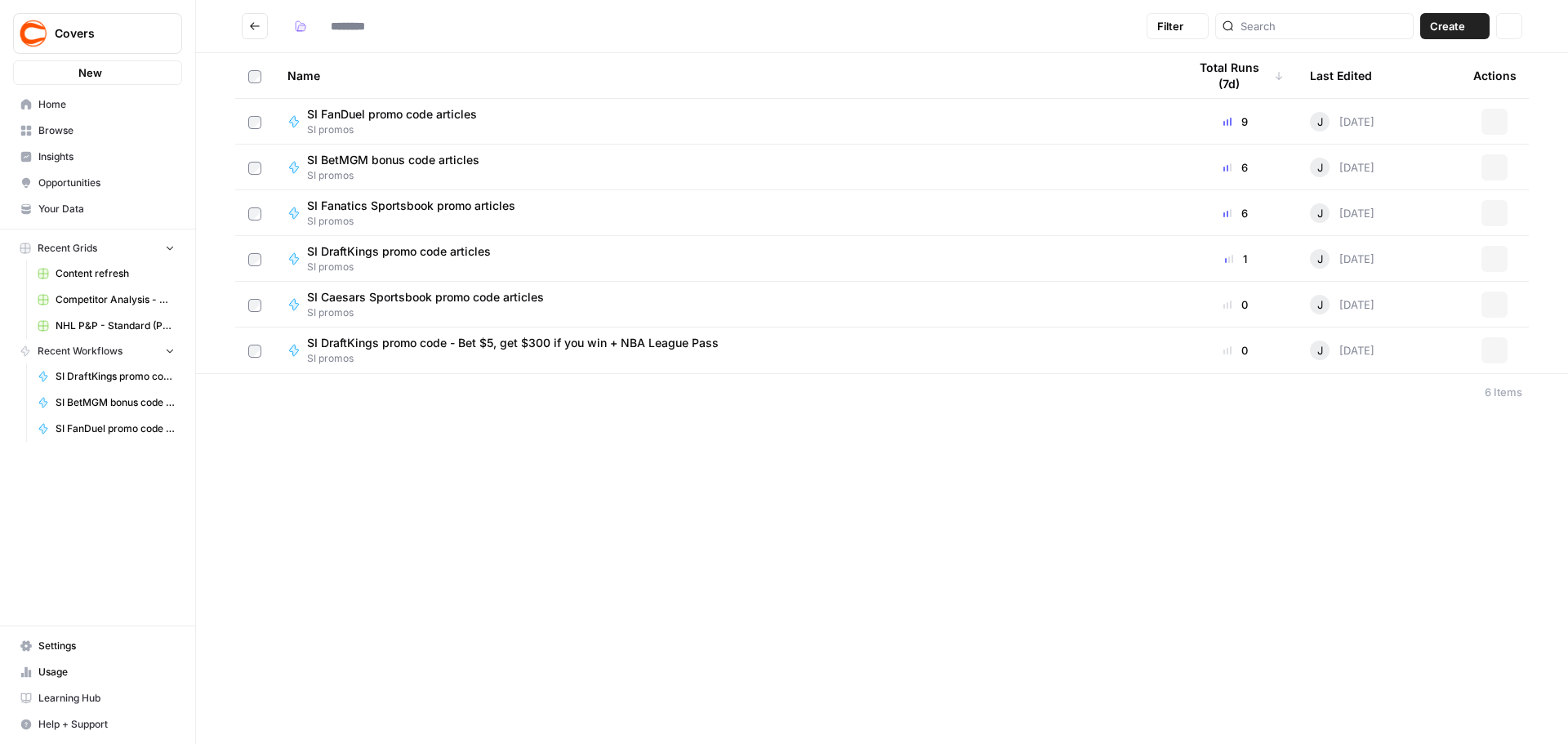
type input "*********"
click at [406, 348] on span "SI DraftKings promo code - Bet $5, get $300 if you win + NBA League Pass" at bounding box center [512, 343] width 411 height 16
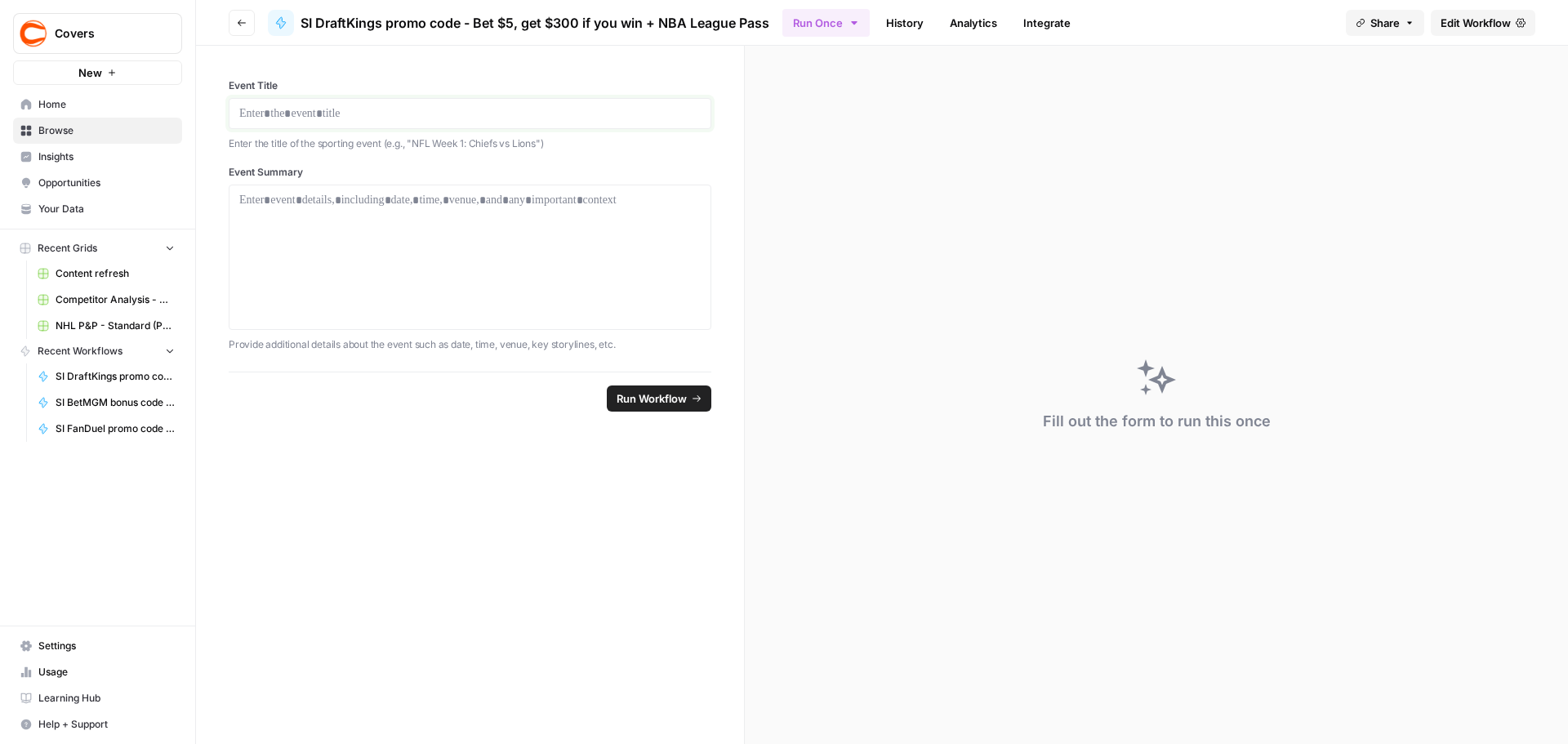
click at [312, 114] on p at bounding box center [469, 113] width 461 height 16
click at [317, 210] on div at bounding box center [469, 257] width 461 height 130
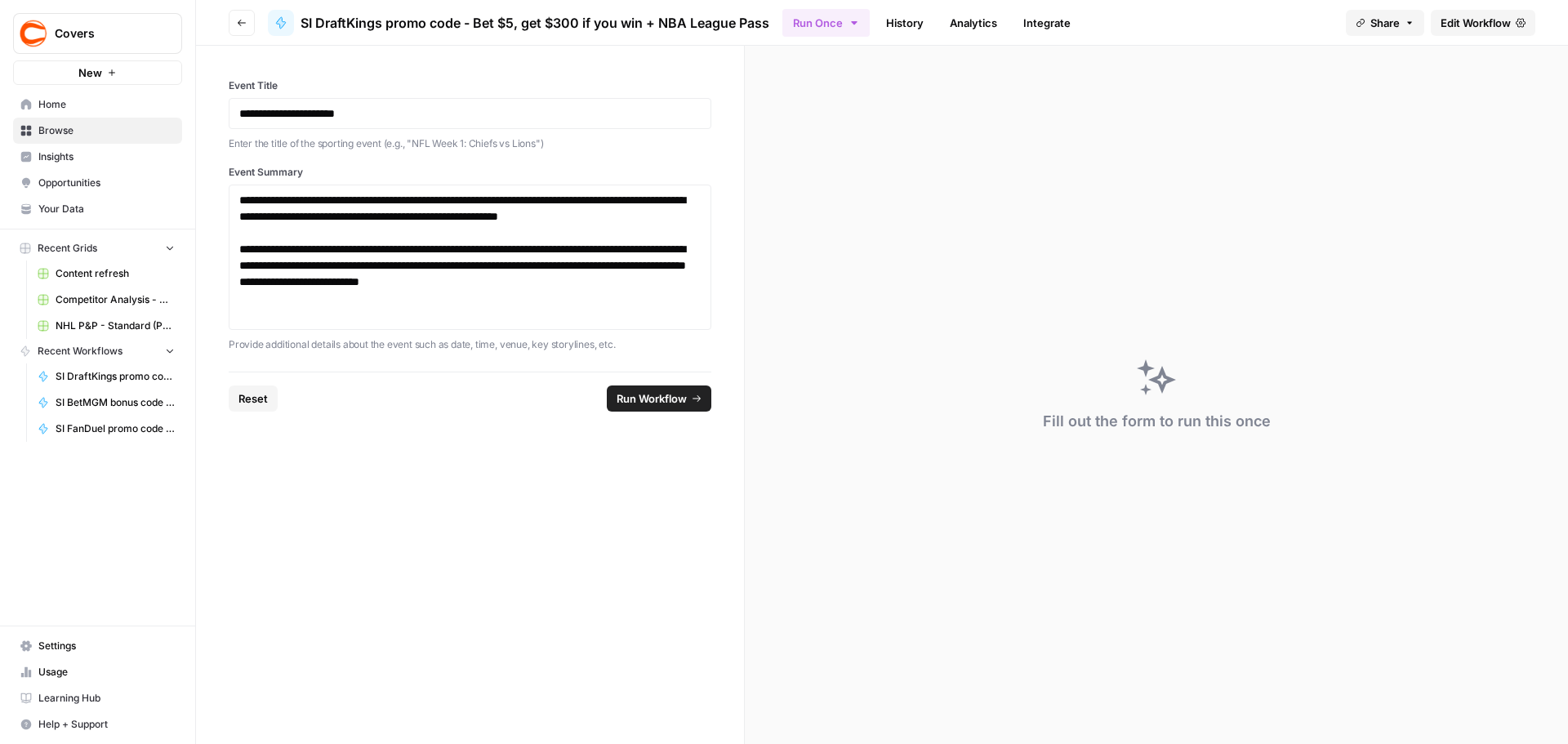
click at [631, 405] on span "Run Workflow" at bounding box center [651, 398] width 70 height 16
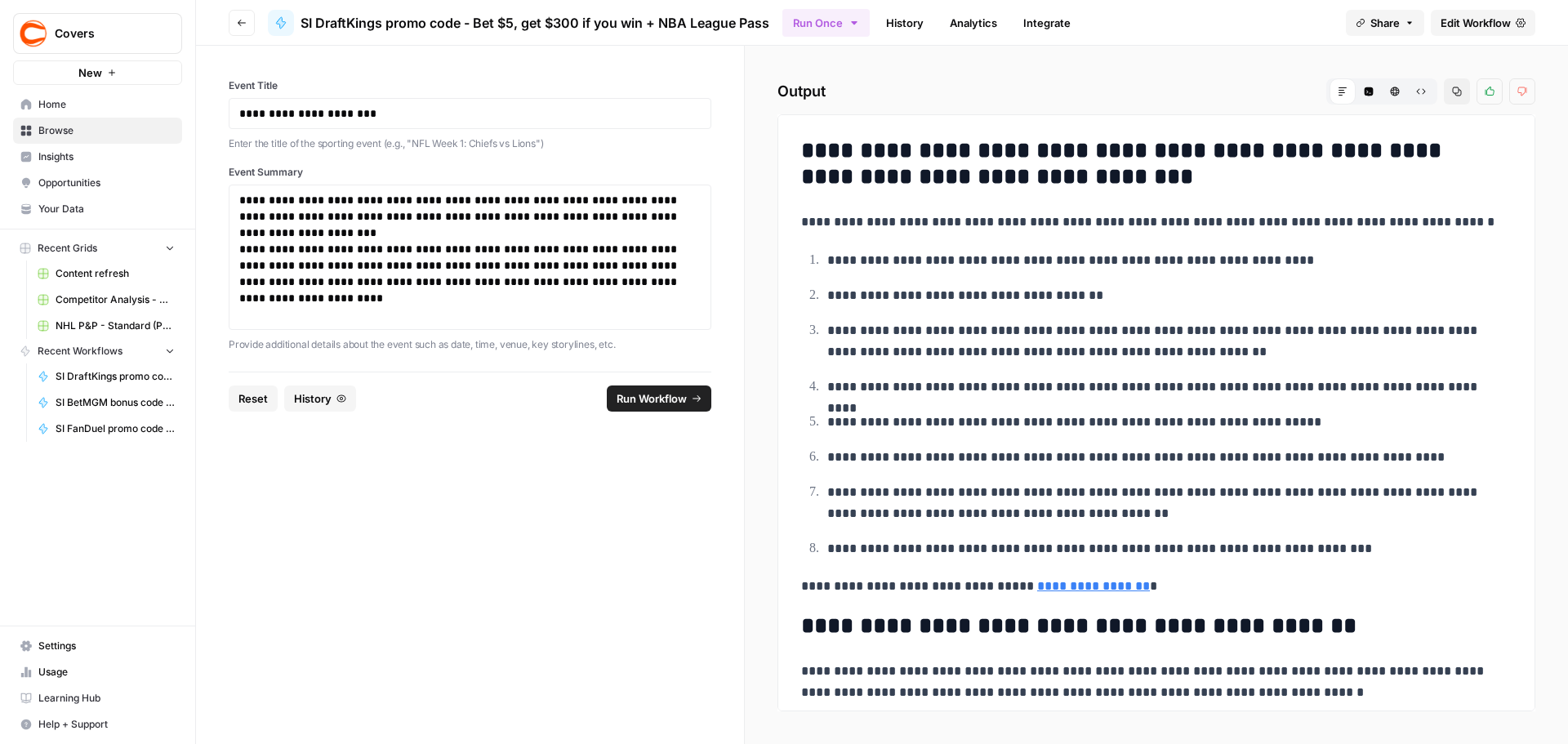
scroll to position [1128, 0]
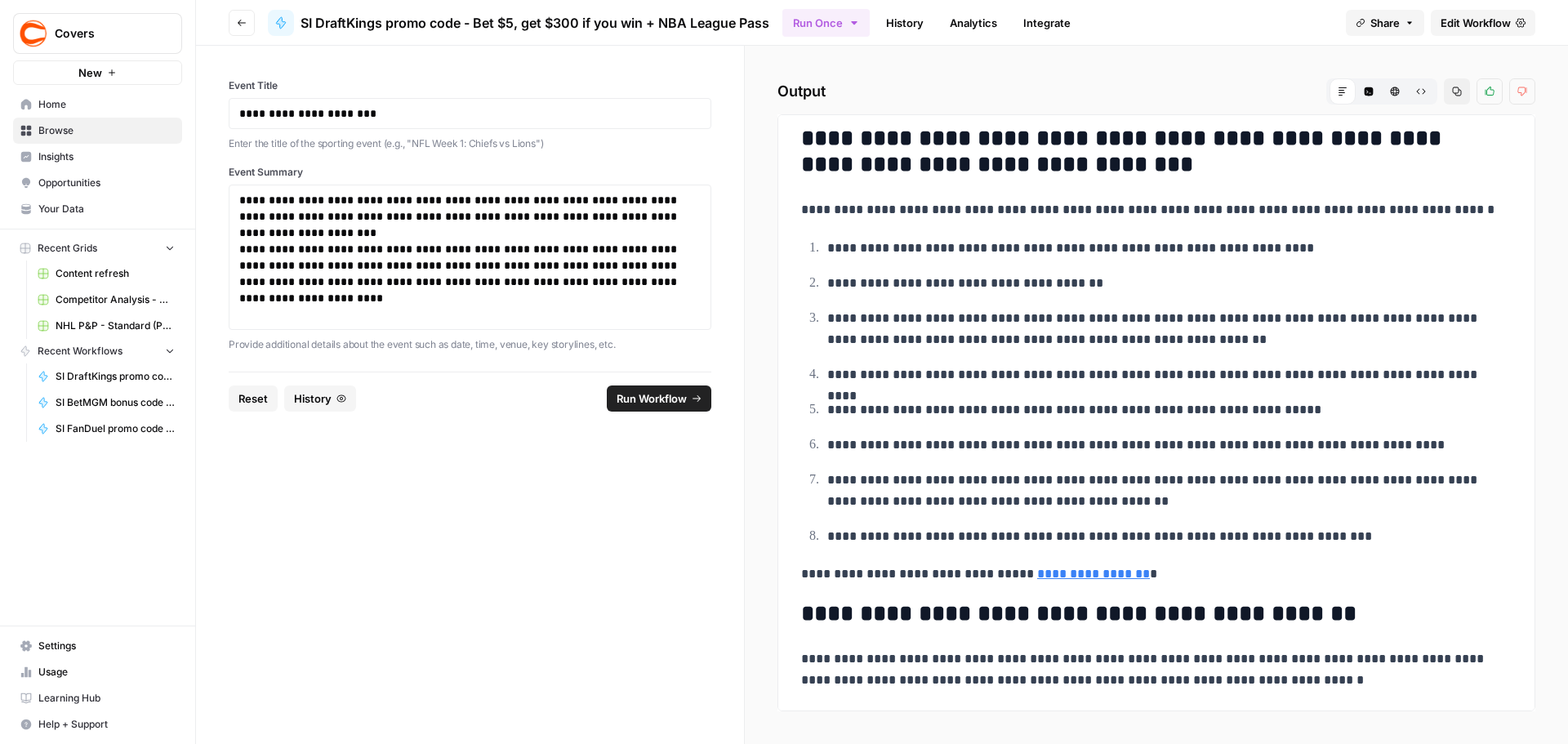
drag, startPoint x: 804, startPoint y: 144, endPoint x: 1454, endPoint y: 783, distance: 911.5
click at [1454, 743] on html "**********" at bounding box center [784, 372] width 1568 height 744
copy div "**********"
click at [1300, 401] on p "**********" at bounding box center [1163, 410] width 672 height 21
